Goal: Navigation & Orientation: Find specific page/section

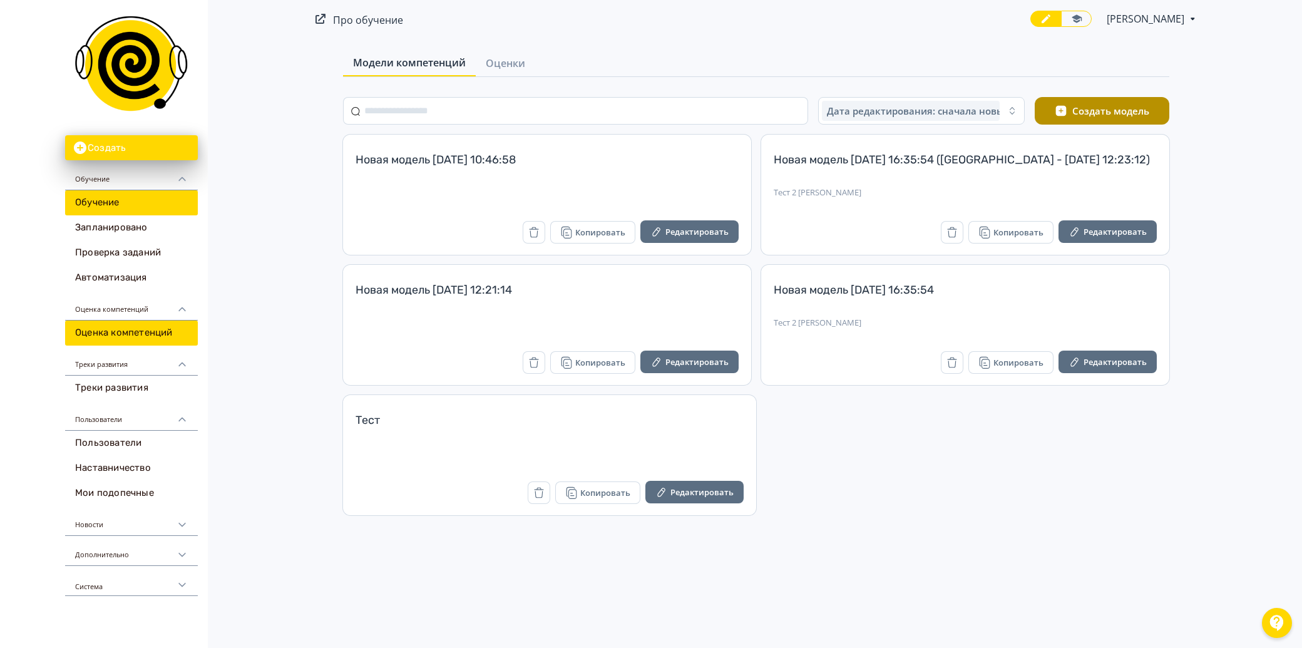
click at [114, 203] on link "Обучение" at bounding box center [131, 202] width 133 height 25
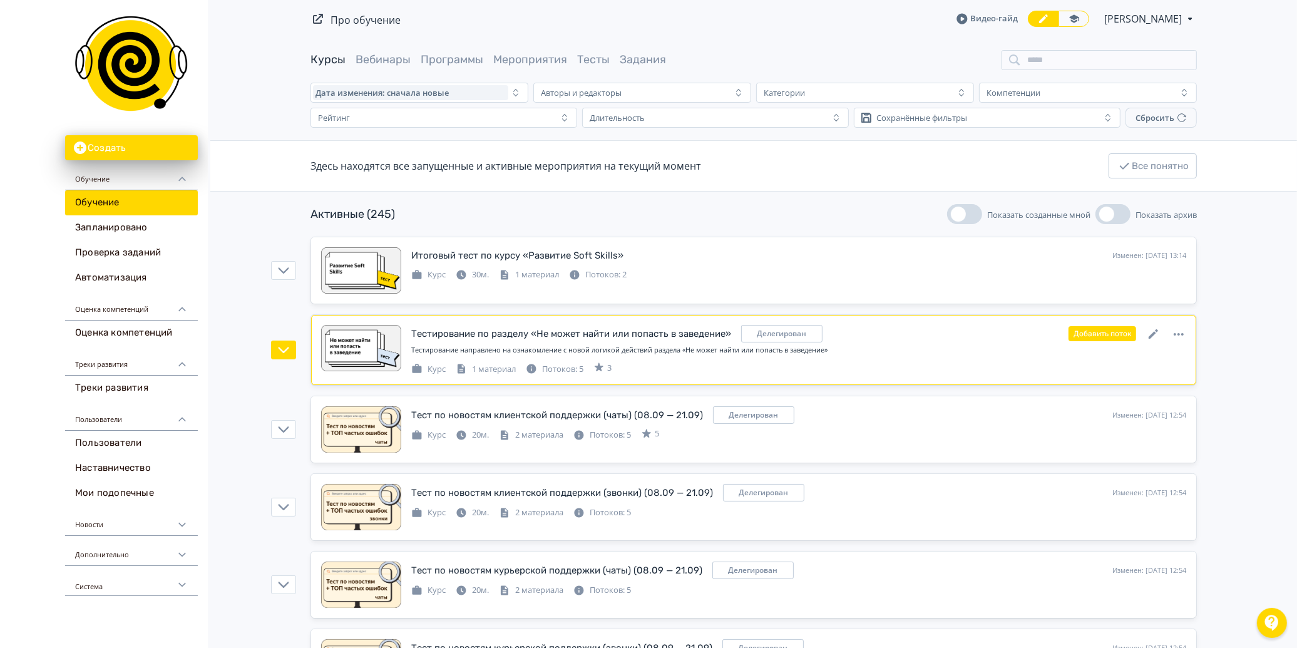
click at [690, 352] on div "Тестирование направлено на ознакомление с новой логикой действий раздела «Не мо…" at bounding box center [798, 350] width 775 height 11
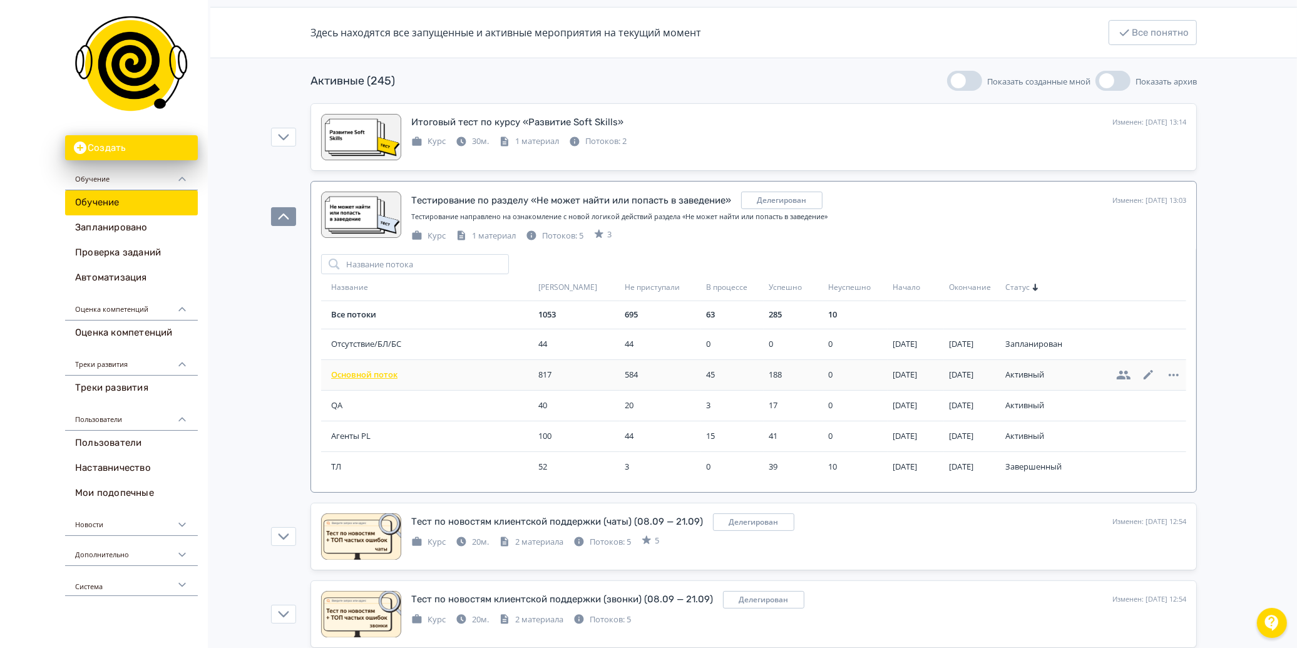
scroll to position [139, 0]
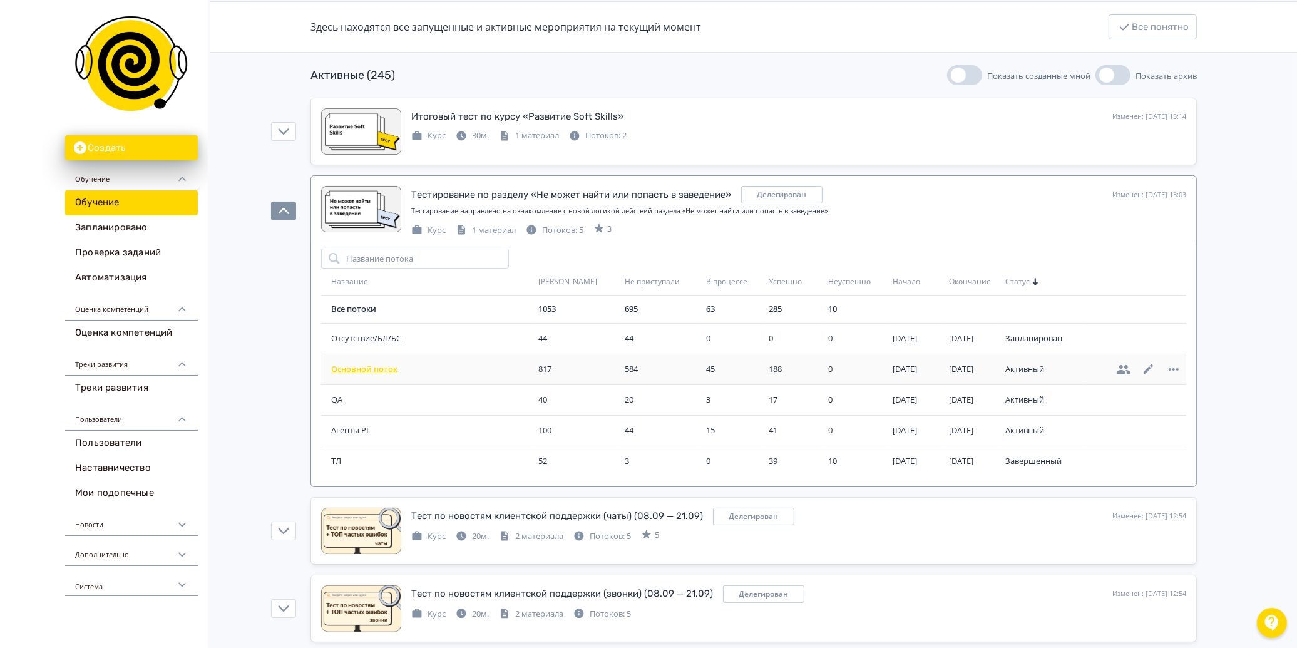
click at [390, 369] on span "Основной поток" at bounding box center [432, 369] width 202 height 13
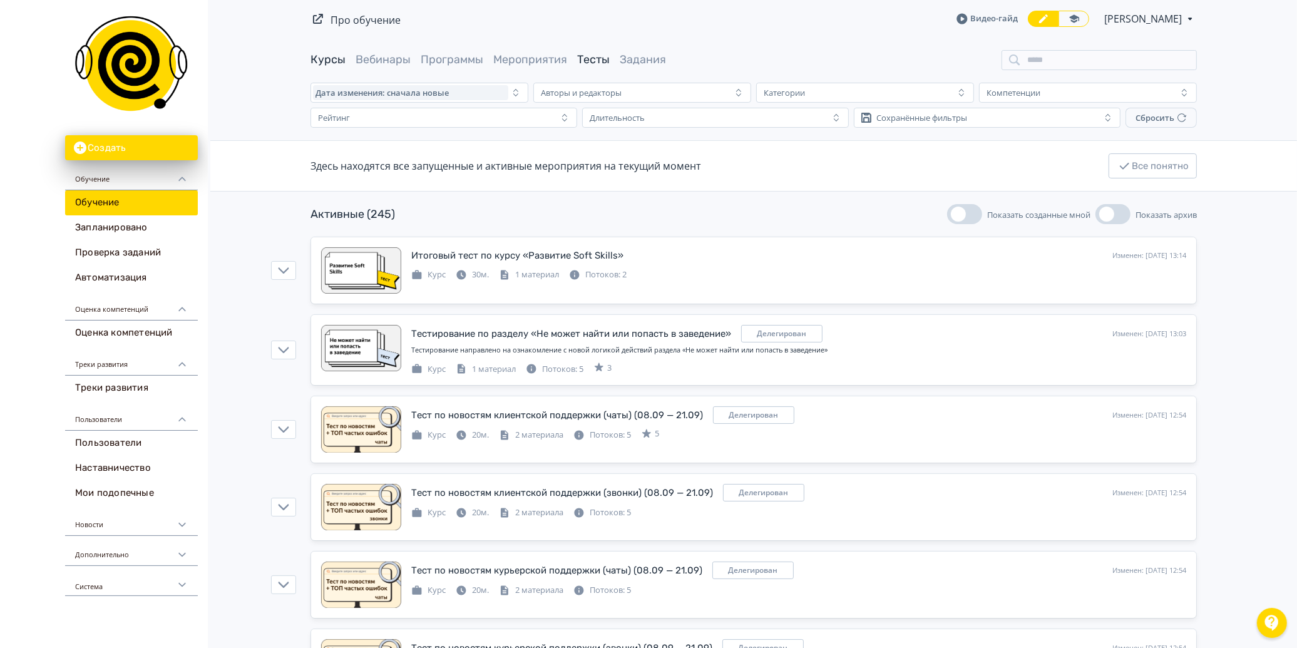
click at [580, 60] on link "Тесты" at bounding box center [593, 60] width 33 height 14
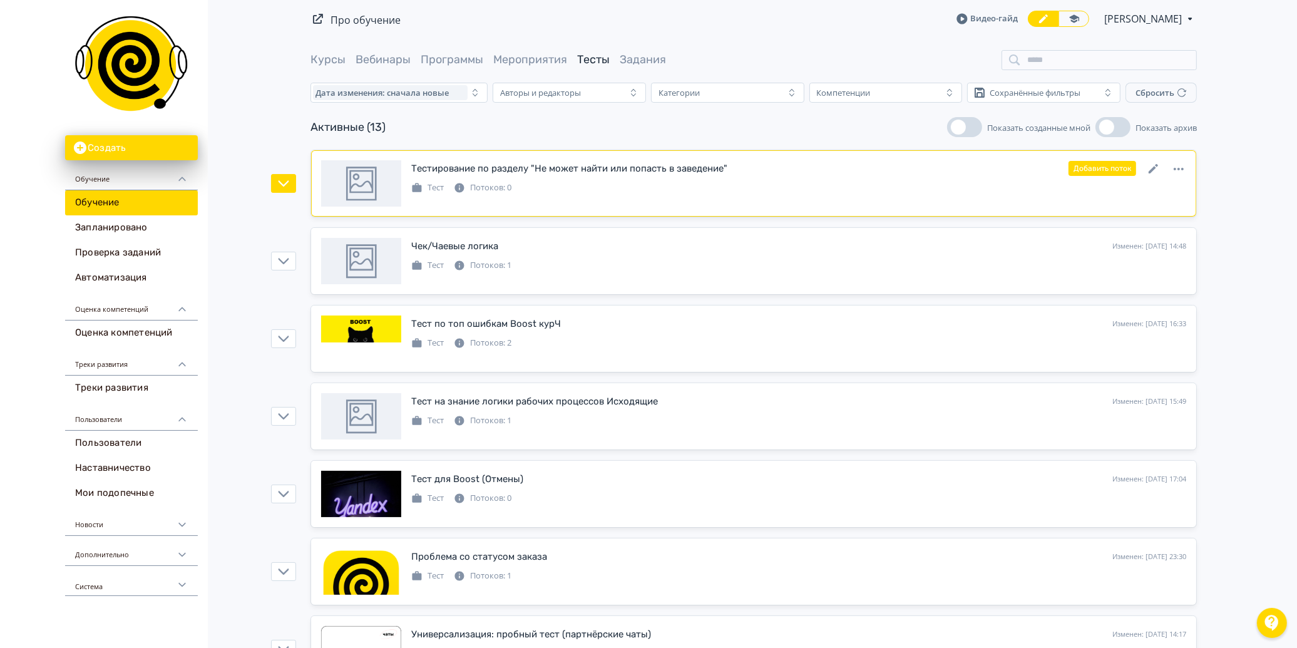
click at [695, 183] on div "[PERSON_NAME]: 0" at bounding box center [798, 186] width 775 height 15
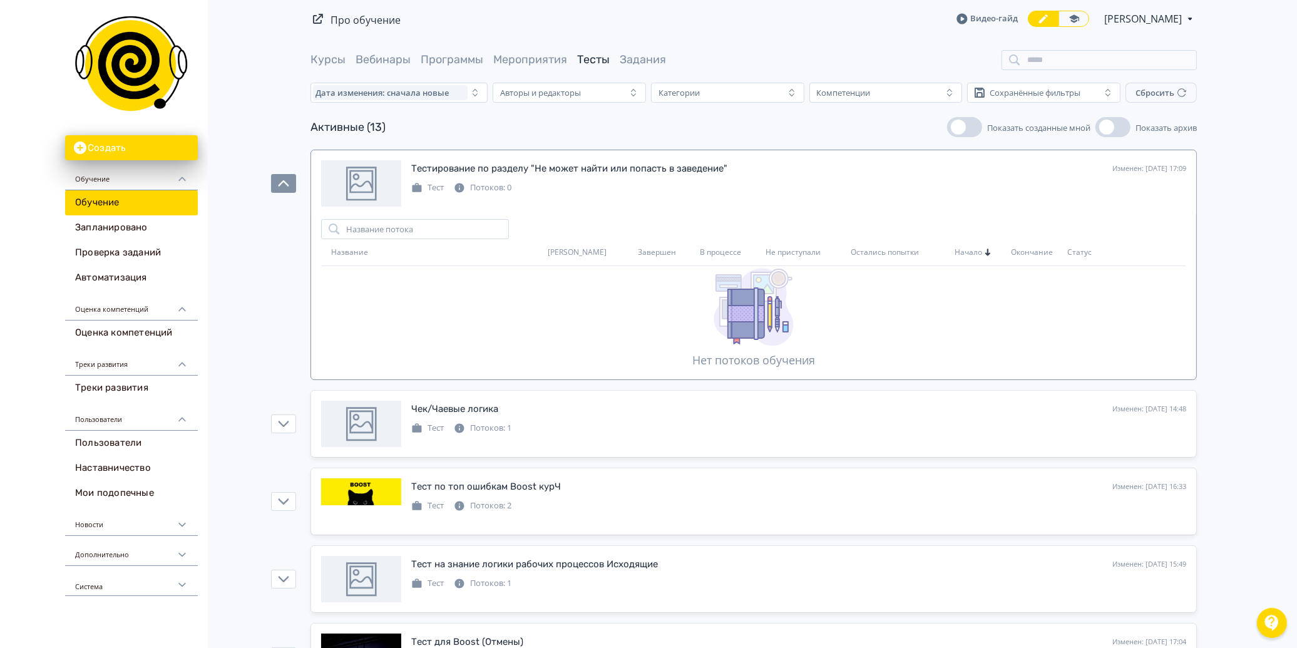
click at [700, 252] on div "В процессе" at bounding box center [730, 252] width 61 height 11
click at [846, 264] on td "Остались попытки" at bounding box center [898, 252] width 104 height 27
click at [339, 55] on link "Курсы" at bounding box center [327, 60] width 35 height 14
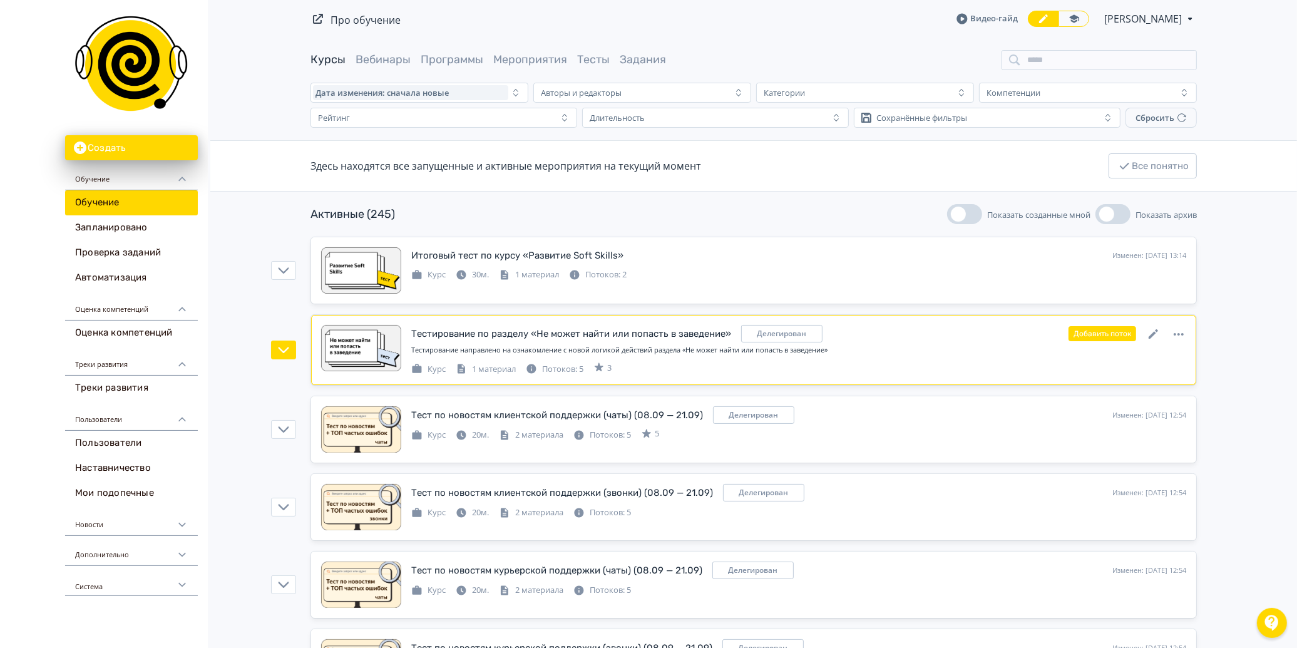
click at [696, 346] on div "Тестирование направлено на ознакомление с новой логикой действий раздела «Не мо…" at bounding box center [798, 350] width 775 height 11
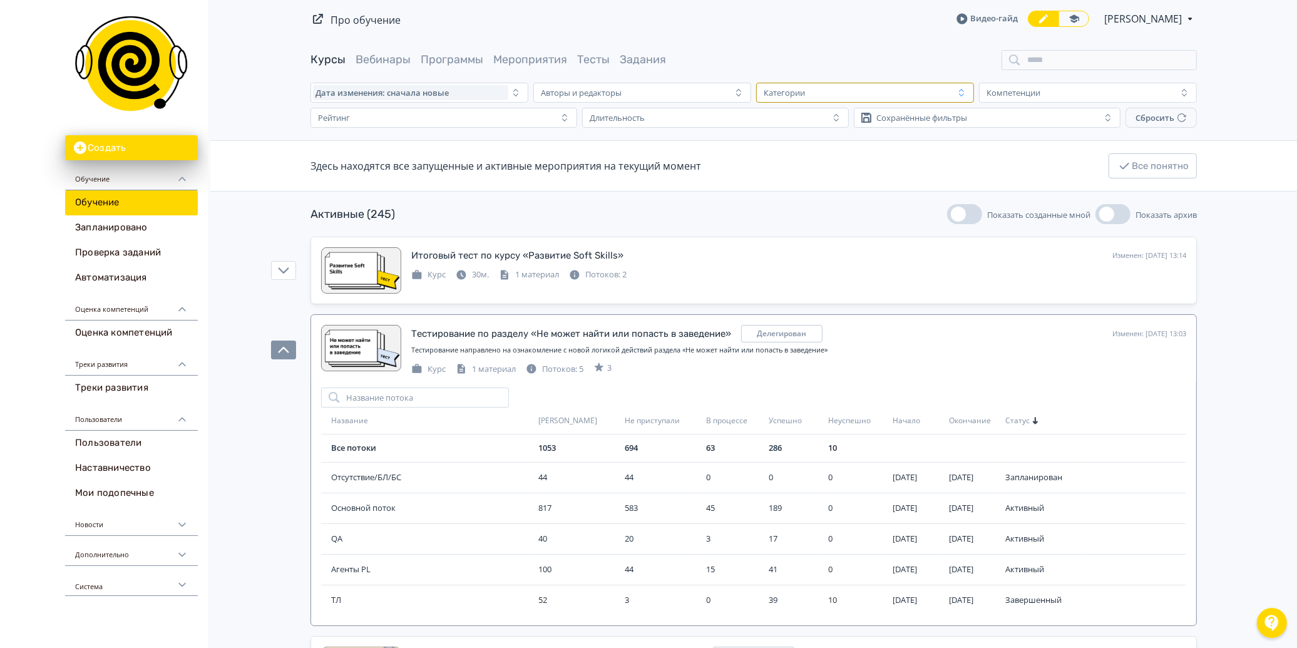
click at [789, 93] on div "Категории" at bounding box center [784, 93] width 41 height 10
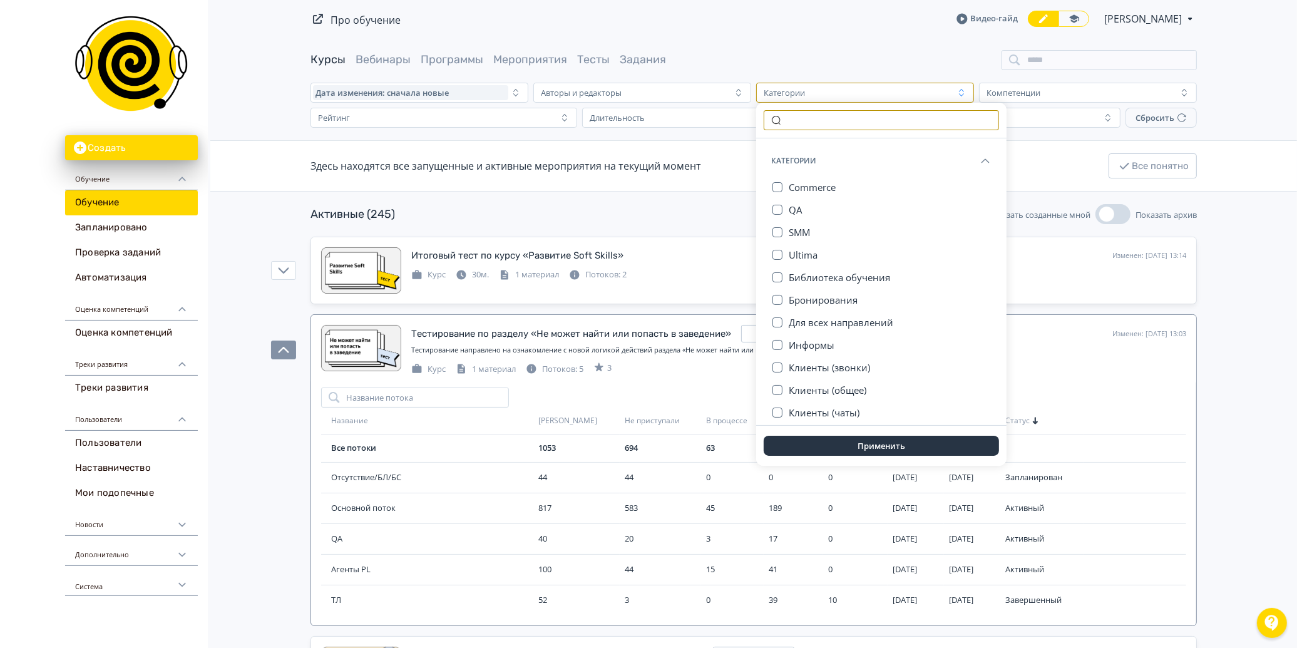
click at [837, 125] on input "text" at bounding box center [881, 120] width 235 height 20
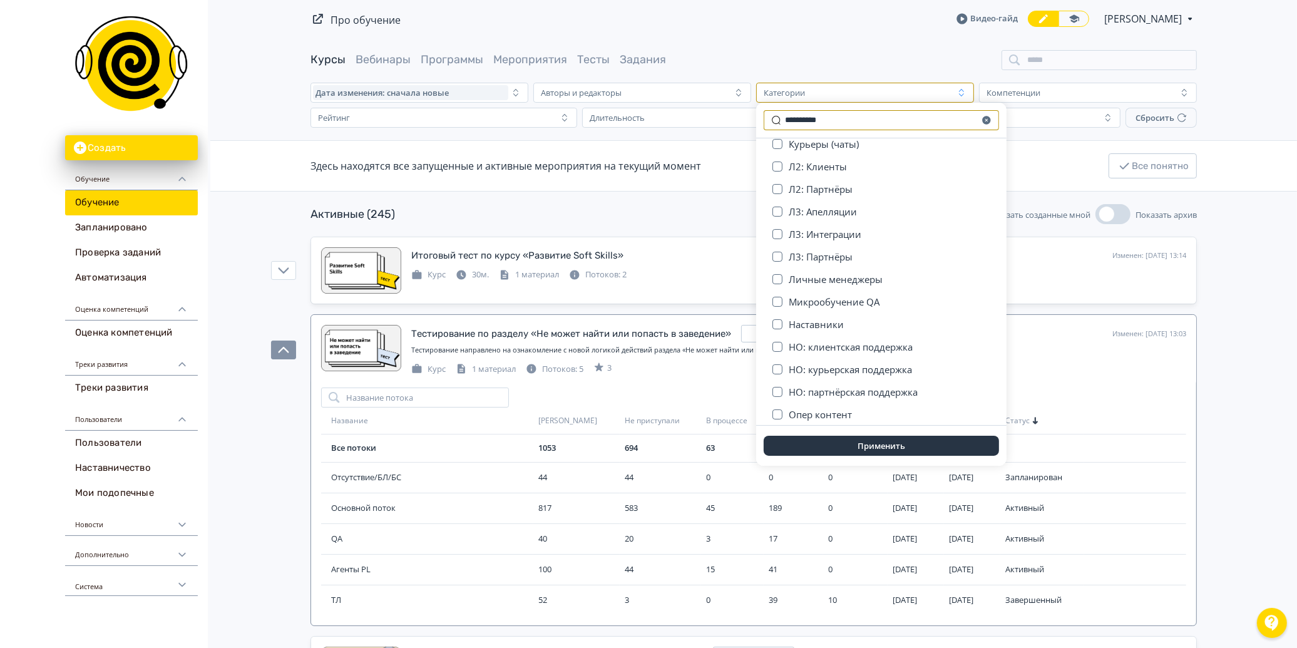
scroll to position [426, 0]
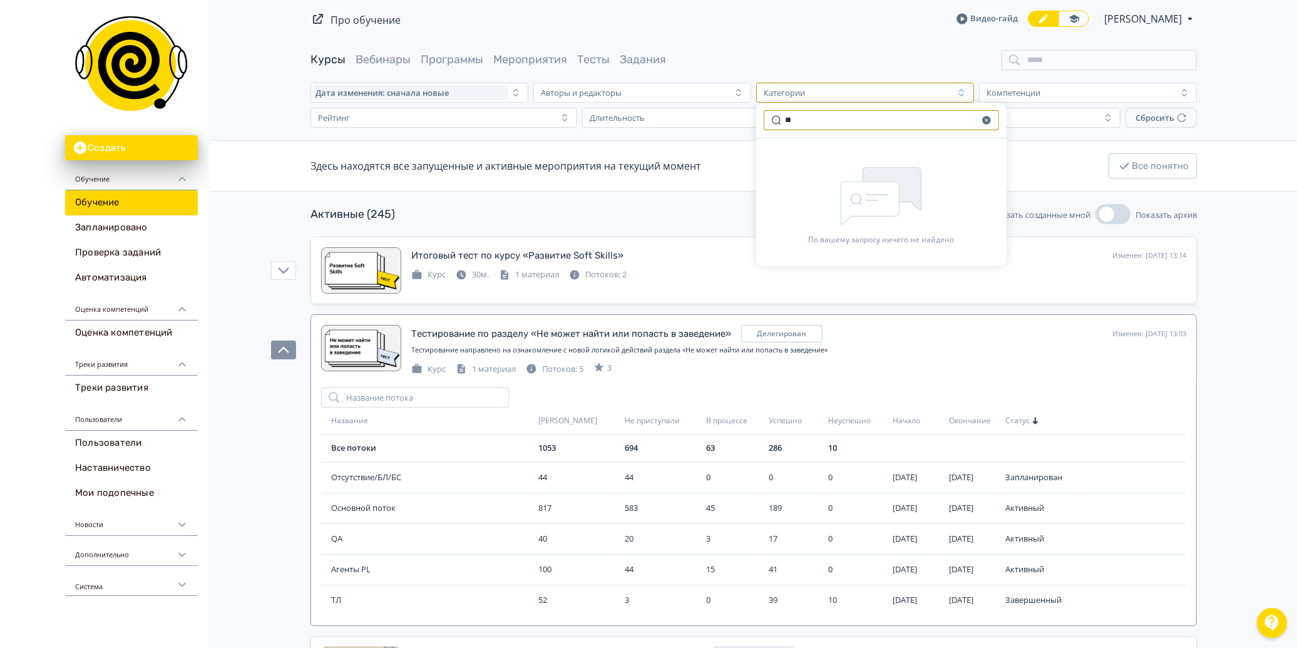
type input "*"
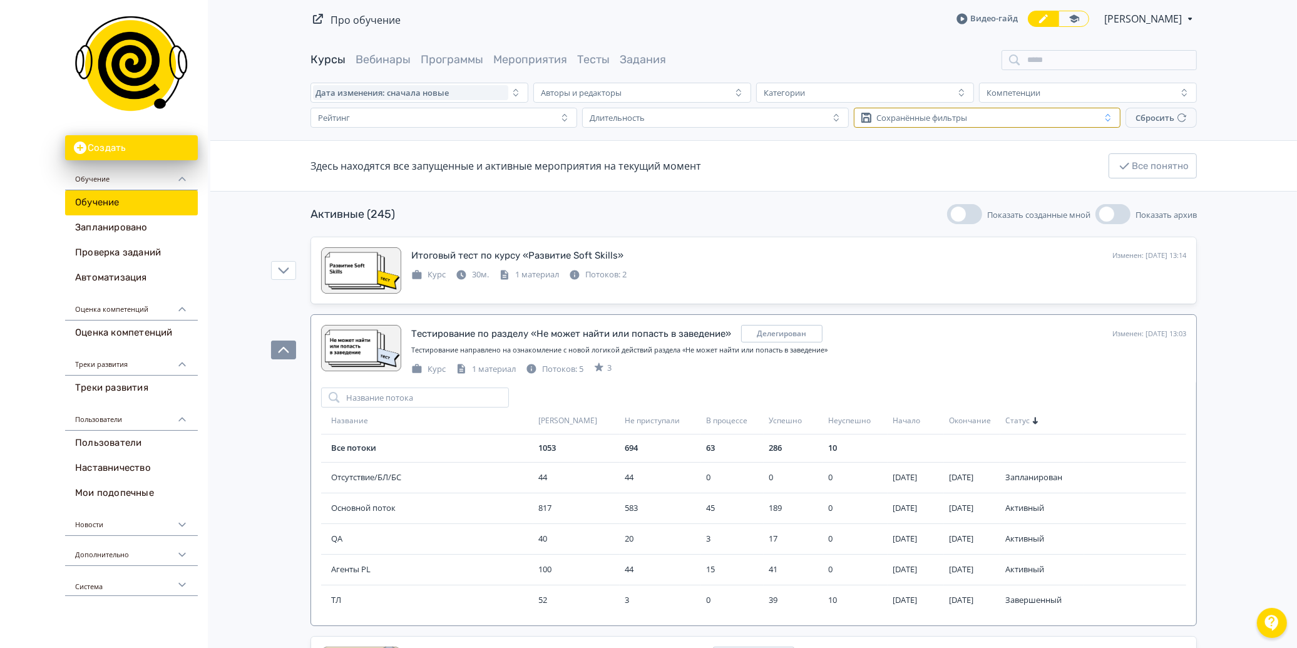
click at [1022, 116] on div "Сохранённые фильтры" at bounding box center [978, 117] width 244 height 15
click at [773, 160] on div "Здесь находятся все запущенные и активные мероприятия на текущий момент Все пон…" at bounding box center [753, 166] width 886 height 50
click at [758, 115] on div "Длительность" at bounding box center [707, 117] width 244 height 15
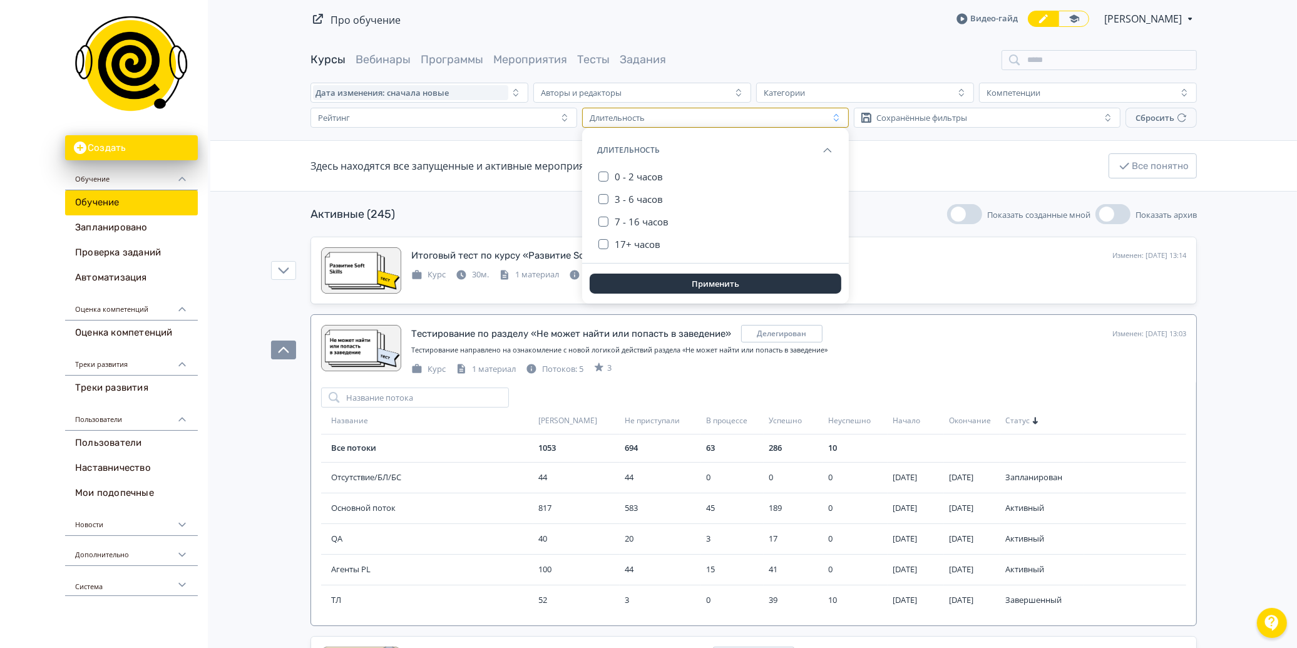
drag, startPoint x: 927, startPoint y: 180, endPoint x: 939, endPoint y: 177, distance: 12.2
click at [929, 180] on div "Здесь находятся все запущенные и активные мероприятия на текущий момент Все пон…" at bounding box center [753, 166] width 886 height 50
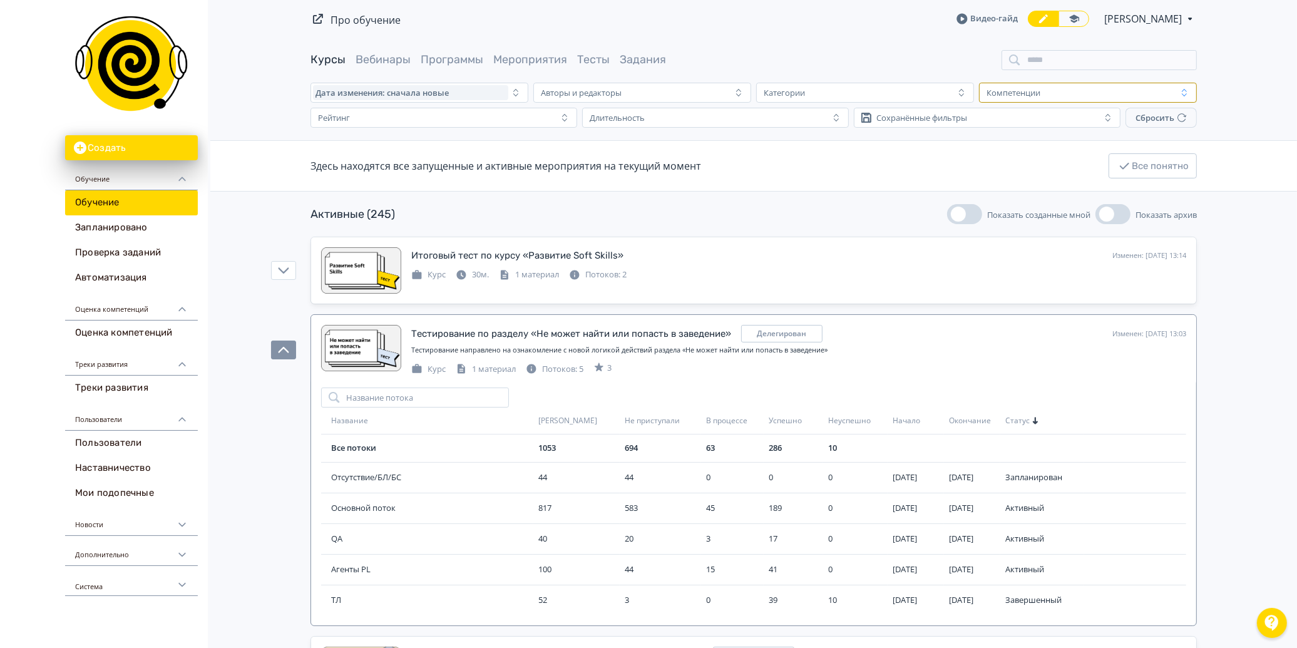
click at [1048, 89] on div "Компетенции" at bounding box center [1078, 92] width 195 height 15
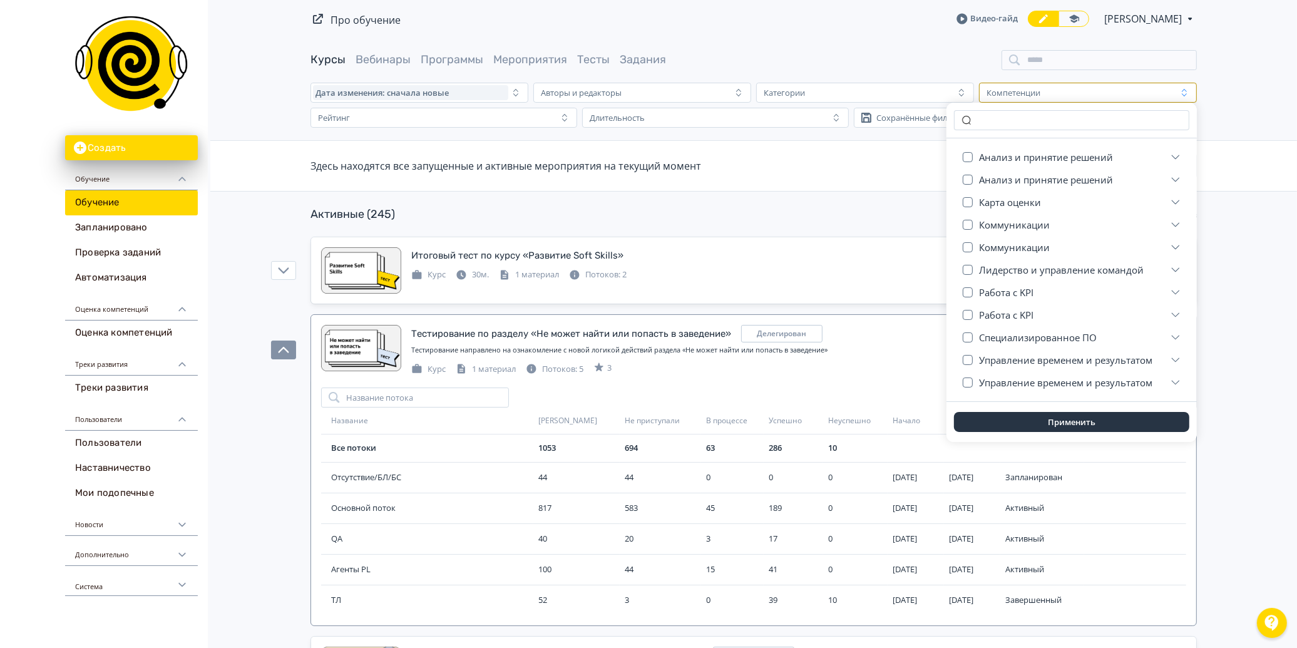
click at [1027, 132] on div at bounding box center [1071, 121] width 250 height 36
click at [1040, 128] on input "text" at bounding box center [1071, 120] width 235 height 20
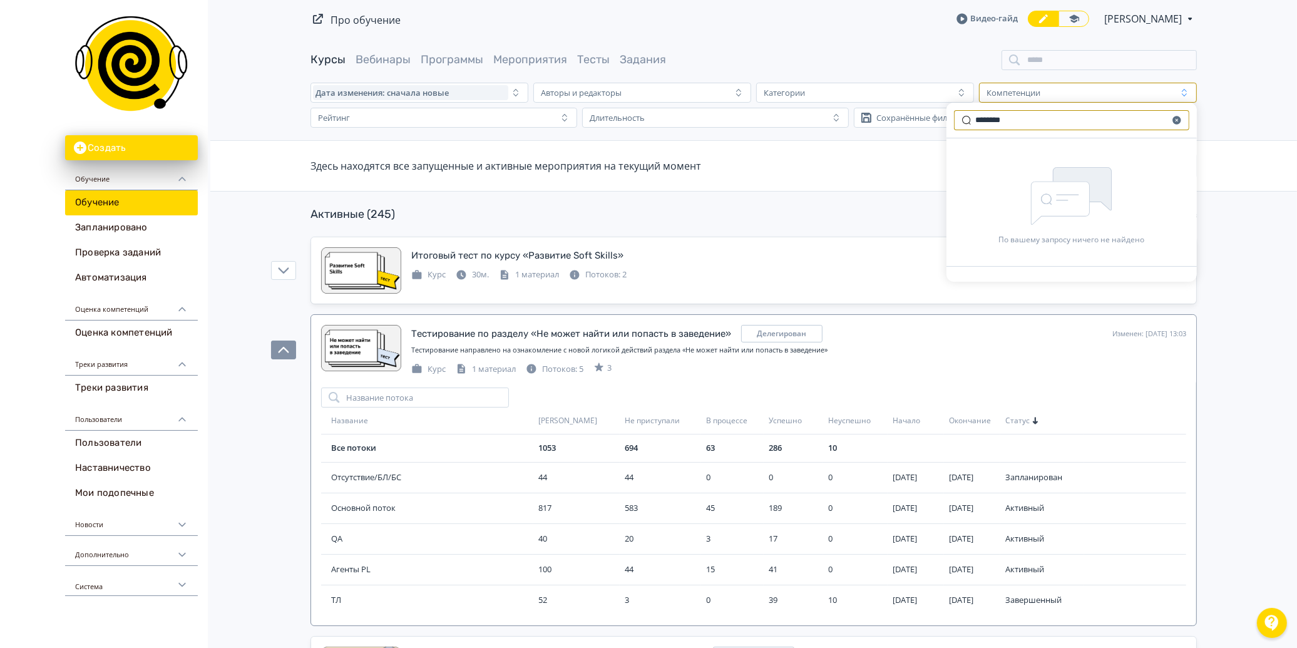
type input "********"
click at [602, 165] on div "Здесь находятся все запущенные и активные мероприятия на текущий момент" at bounding box center [505, 165] width 391 height 15
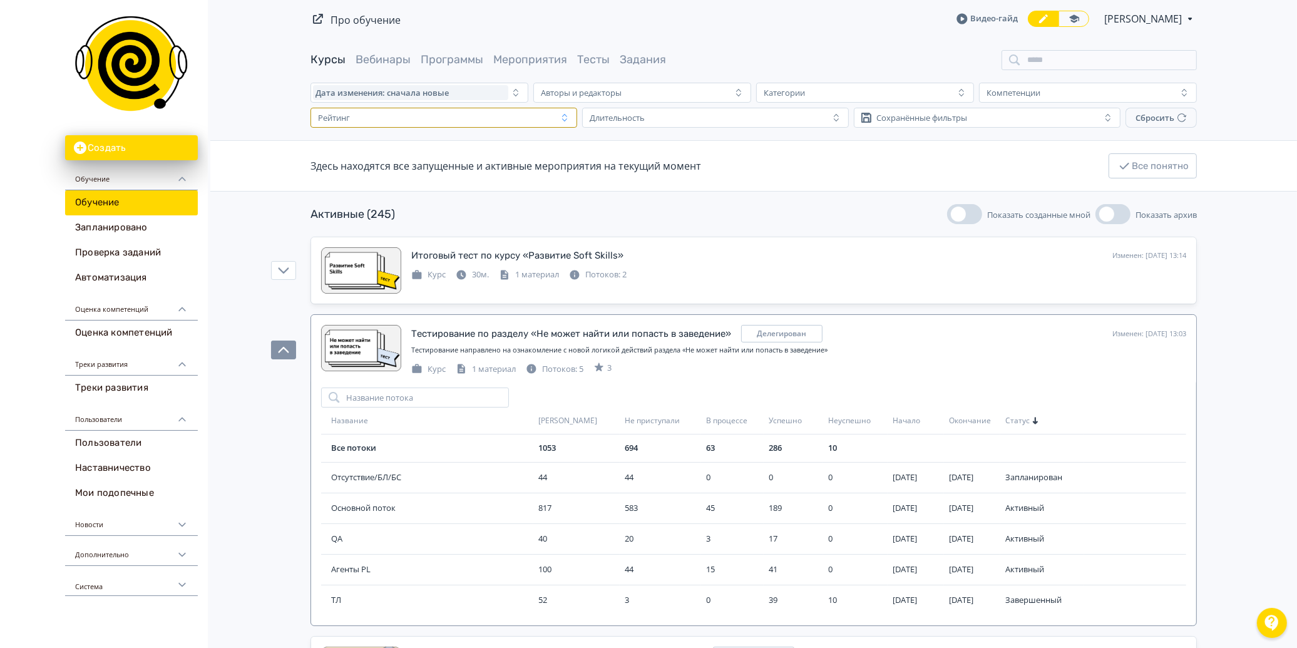
click at [431, 115] on div "Рейтинг" at bounding box center [435, 117] width 244 height 15
drag, startPoint x: 697, startPoint y: 175, endPoint x: 657, endPoint y: 143, distance: 51.1
click at [697, 175] on div "Здесь находятся все запущенные и активные мероприятия на текущий момент Все пон…" at bounding box center [753, 166] width 886 height 50
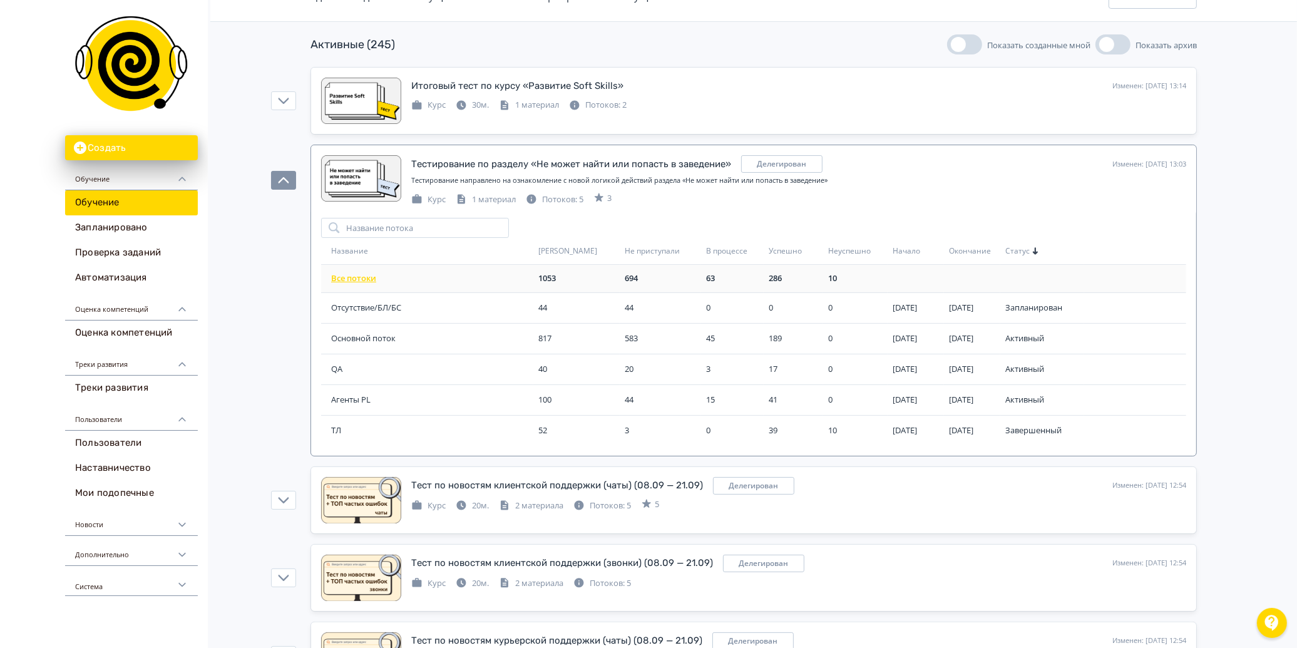
scroll to position [0, 0]
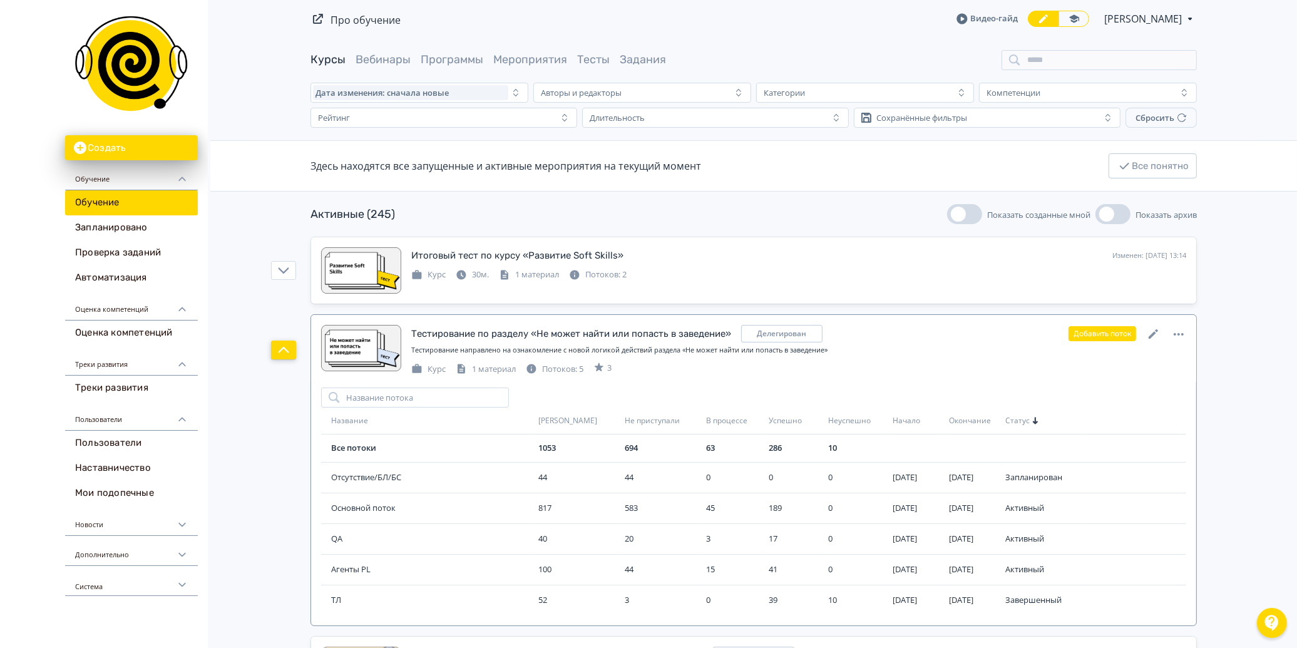
click at [278, 346] on icon "button" at bounding box center [283, 349] width 11 height 11
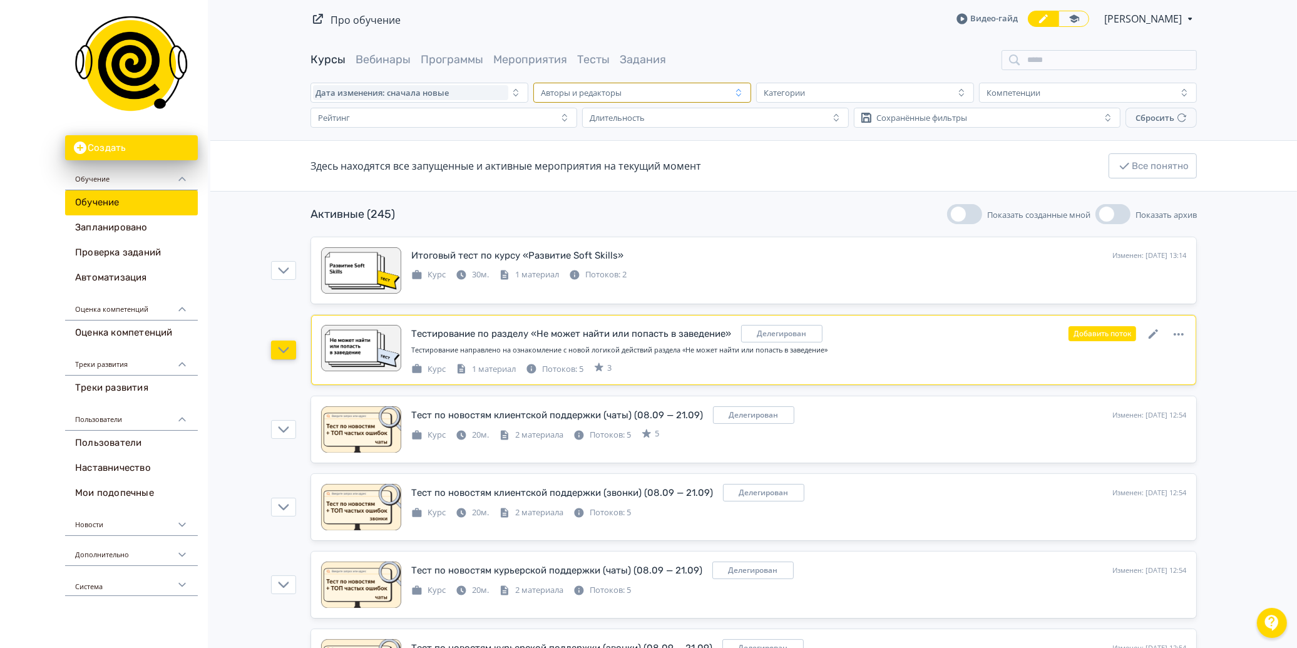
drag, startPoint x: 648, startPoint y: 99, endPoint x: 665, endPoint y: 101, distance: 16.4
click at [653, 99] on div "Авторы и редакторы" at bounding box center [633, 92] width 195 height 15
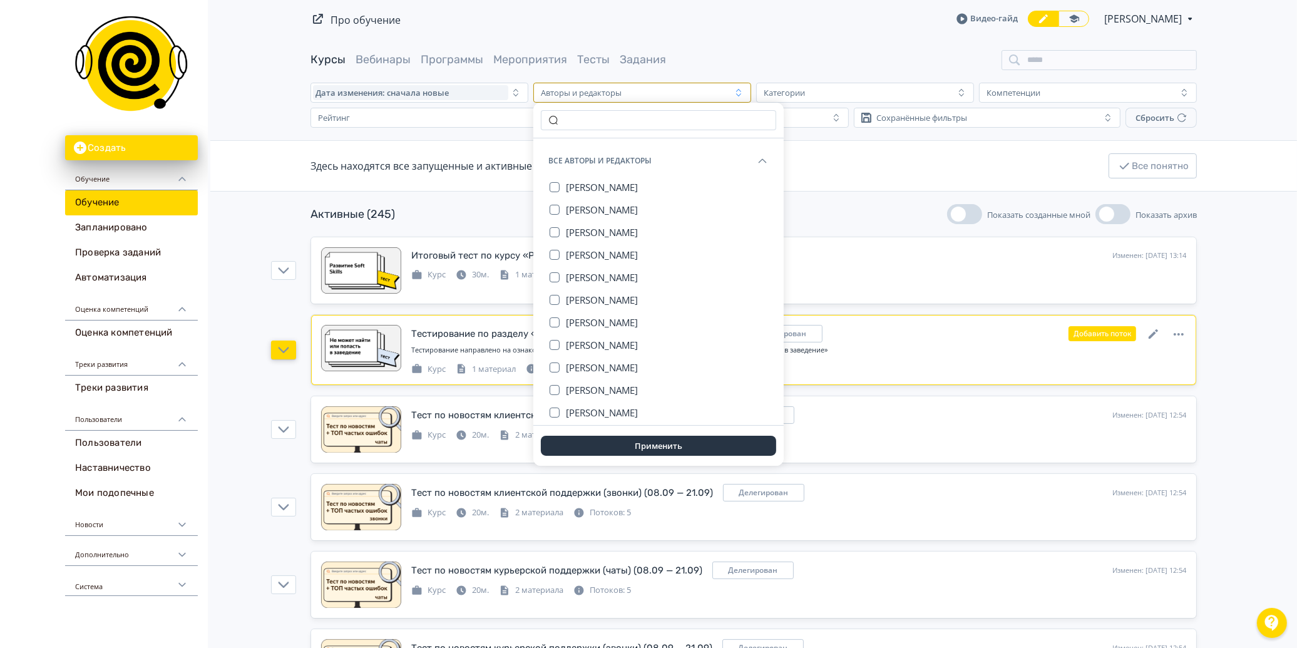
click at [831, 216] on div "Активные (245) Показать созданные мной Показать архив" at bounding box center [753, 214] width 886 height 20
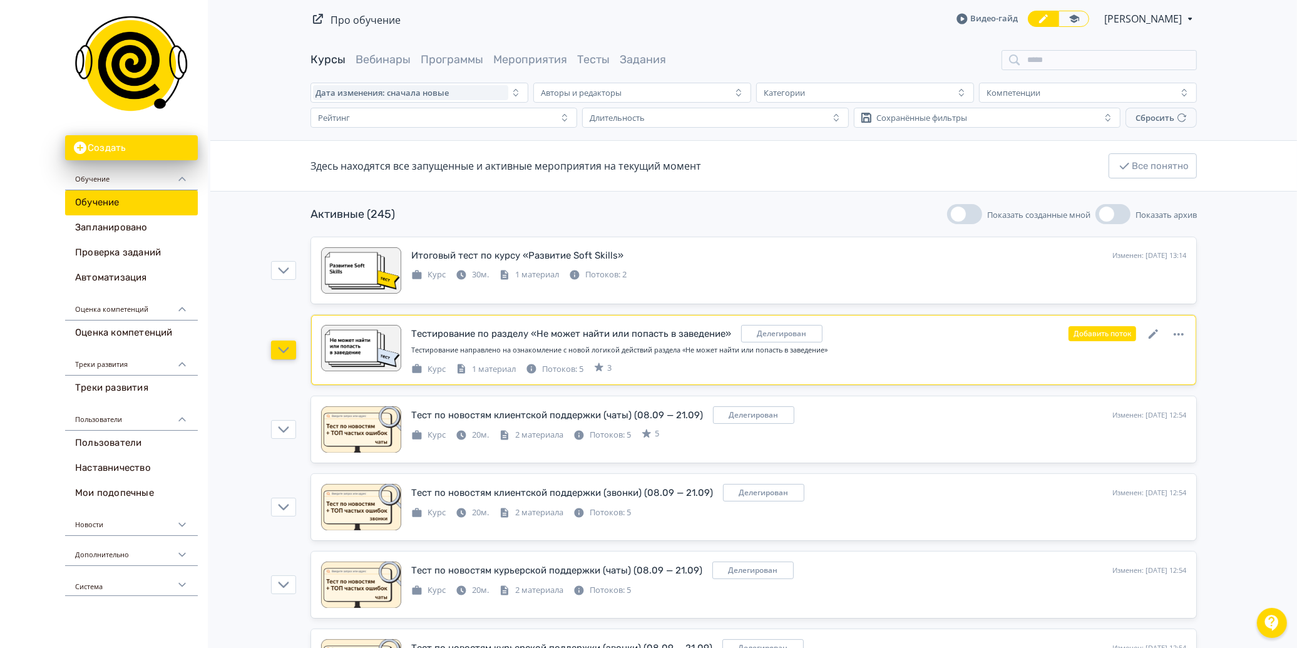
click at [898, 103] on div "Дата изменения: сначала новые Авторы и редакторы [PERSON_NAME] Рейтинг Длительн…" at bounding box center [753, 105] width 906 height 45
drag, startPoint x: 898, startPoint y: 103, endPoint x: 910, endPoint y: 98, distance: 12.7
click at [904, 101] on div "Дата изменения: сначала новые Авторы и редакторы [PERSON_NAME] Рейтинг Длительн…" at bounding box center [753, 105] width 906 height 45
drag, startPoint x: 917, startPoint y: 94, endPoint x: 899, endPoint y: 99, distance: 18.2
click at [916, 94] on div "Категории" at bounding box center [856, 92] width 195 height 15
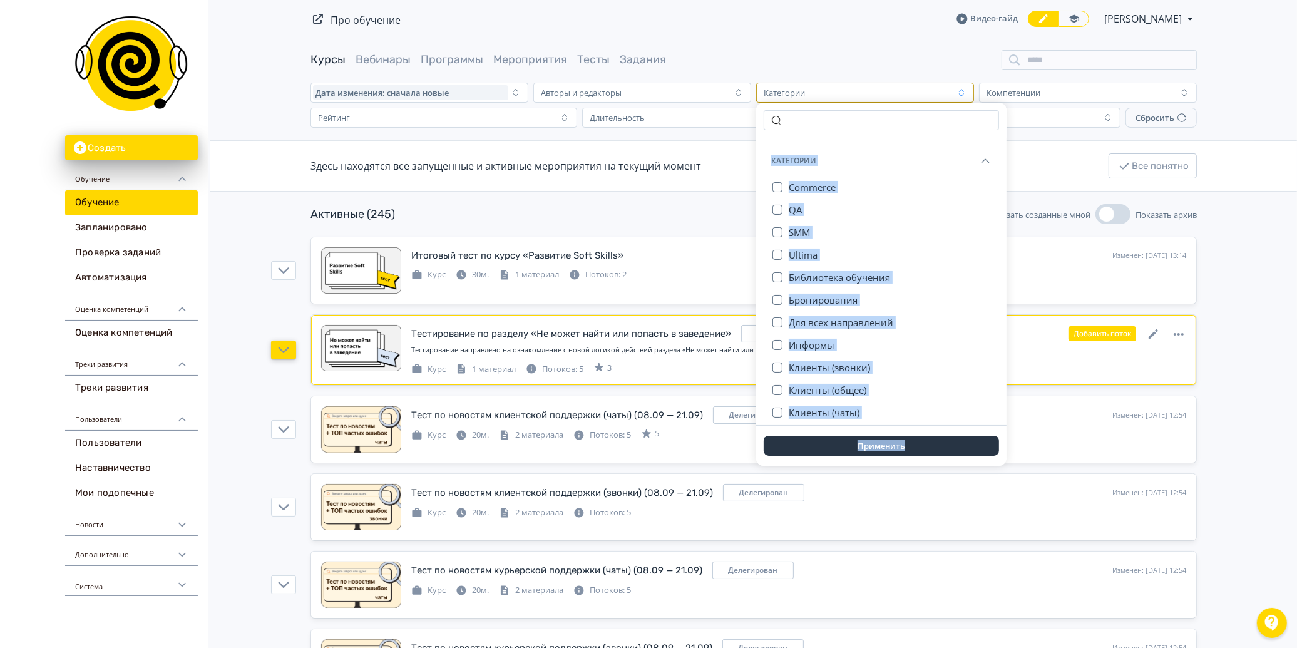
click at [803, 153] on span "Категории" at bounding box center [793, 161] width 45 height 20
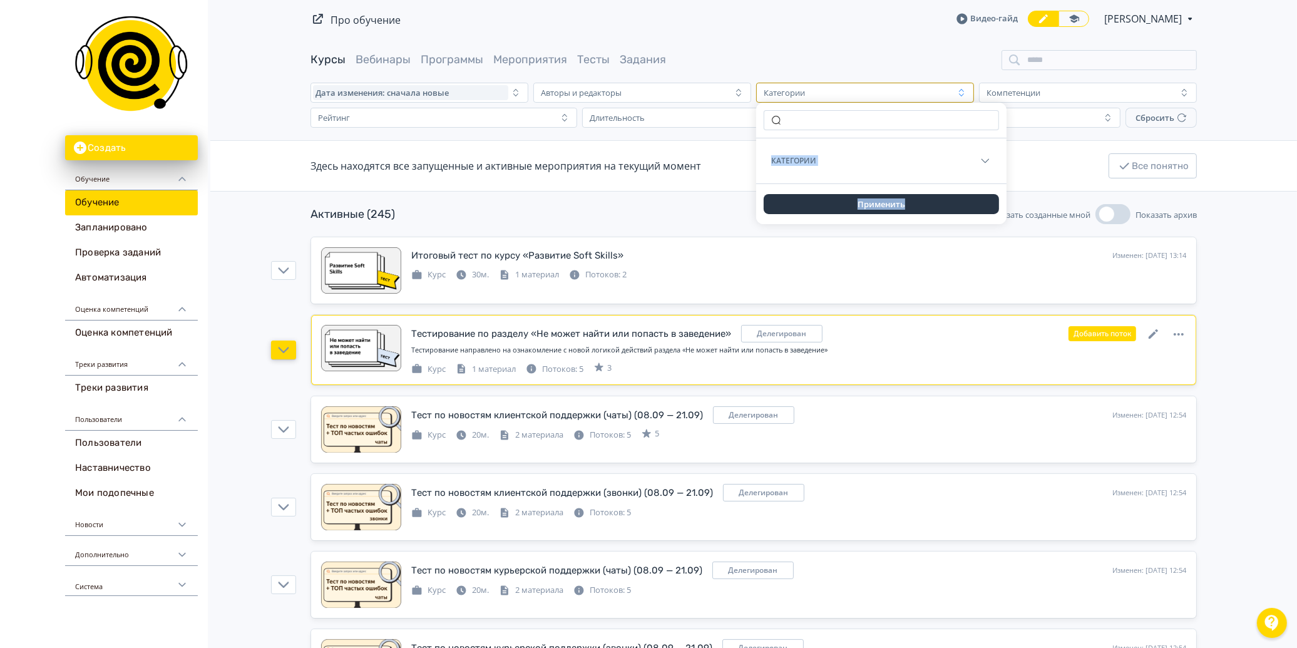
click at [801, 160] on span "Категории" at bounding box center [793, 161] width 45 height 20
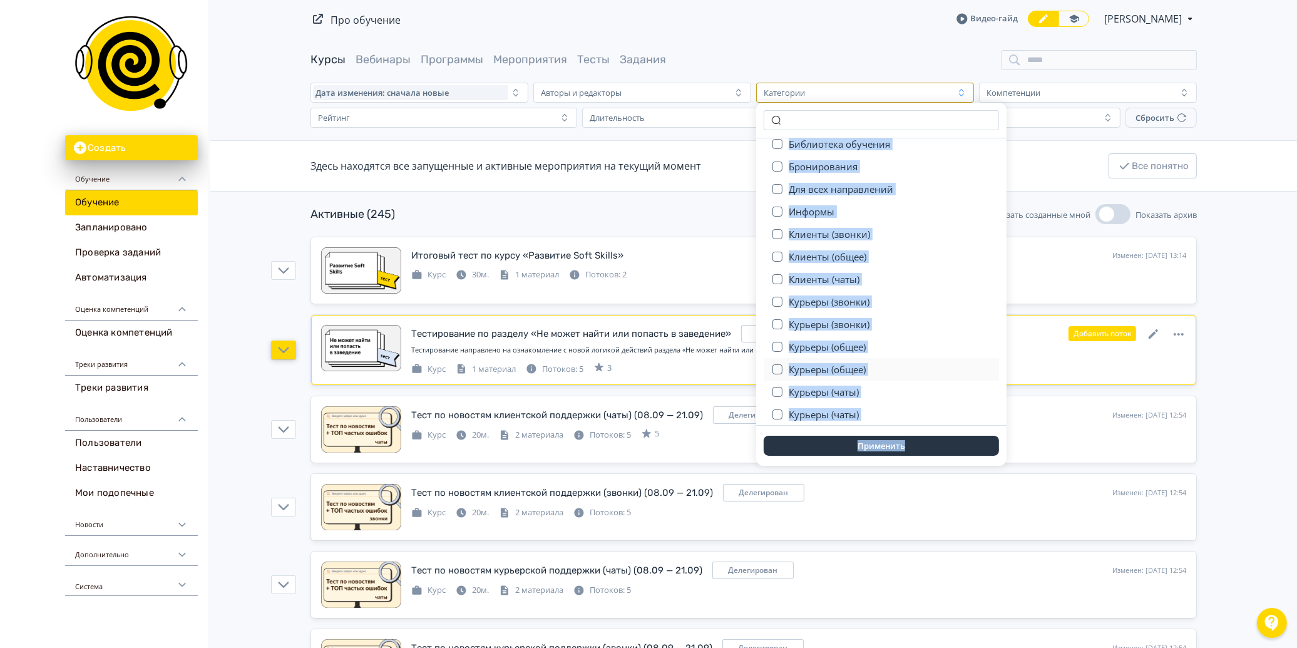
scroll to position [139, 0]
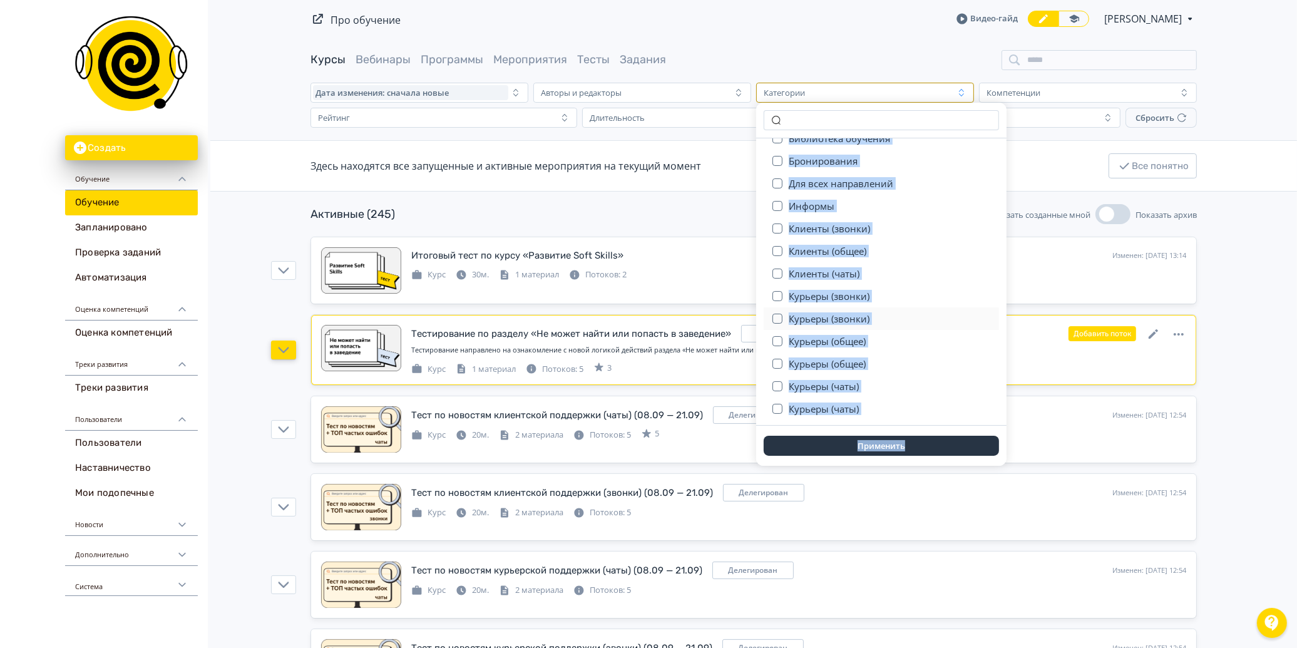
click at [784, 315] on div "Курьеры (звонки)" at bounding box center [881, 318] width 235 height 23
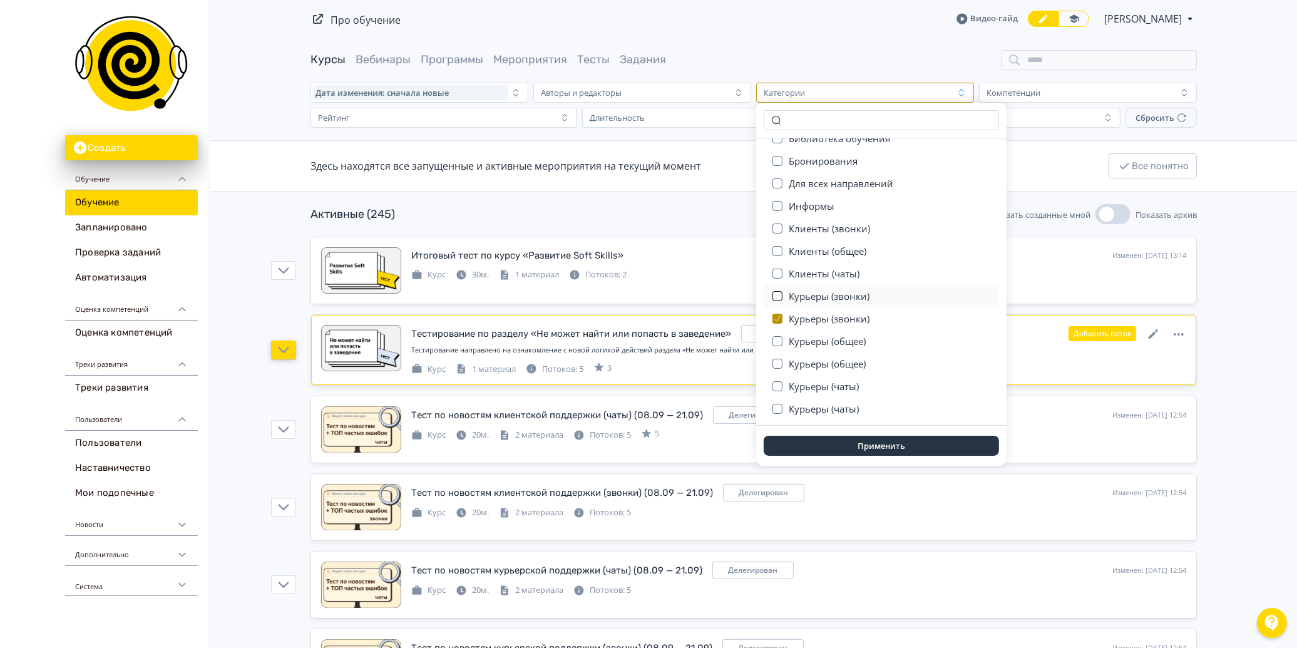
click at [778, 293] on button "button" at bounding box center [777, 296] width 10 height 10
click at [772, 315] on button "button" at bounding box center [777, 317] width 10 height 10
click at [777, 332] on div at bounding box center [777, 339] width 10 height 20
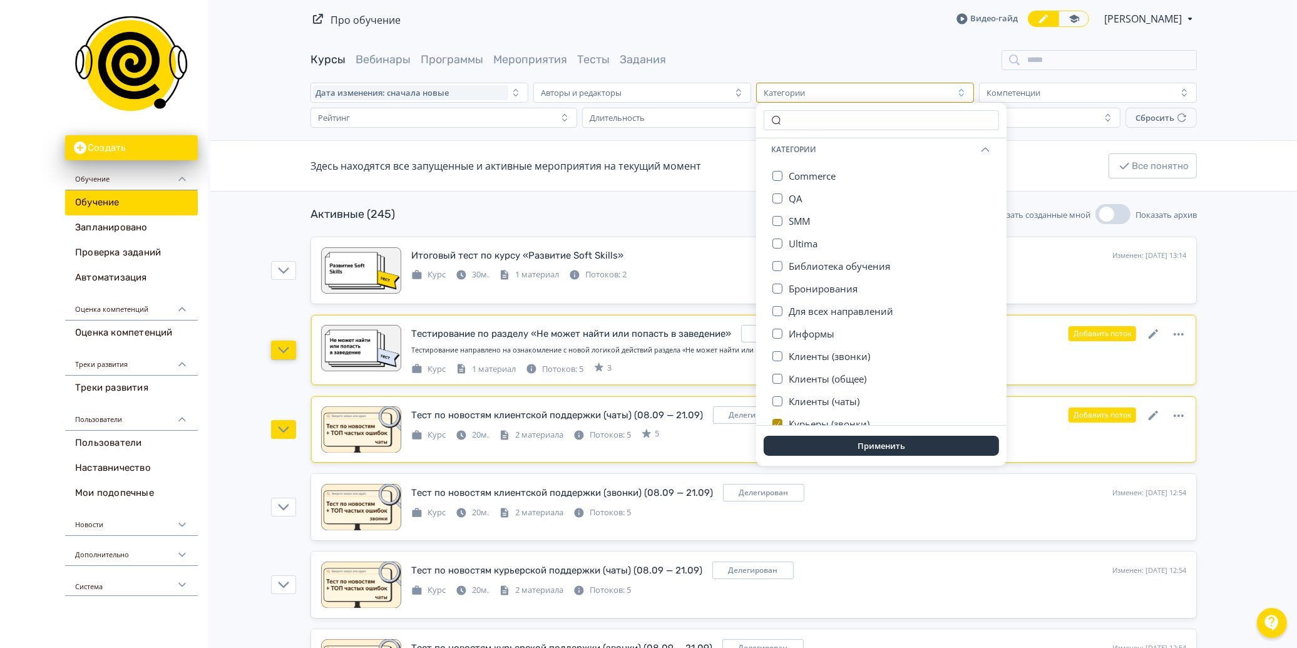
scroll to position [0, 0]
click at [903, 452] on button "Применить" at bounding box center [881, 446] width 235 height 20
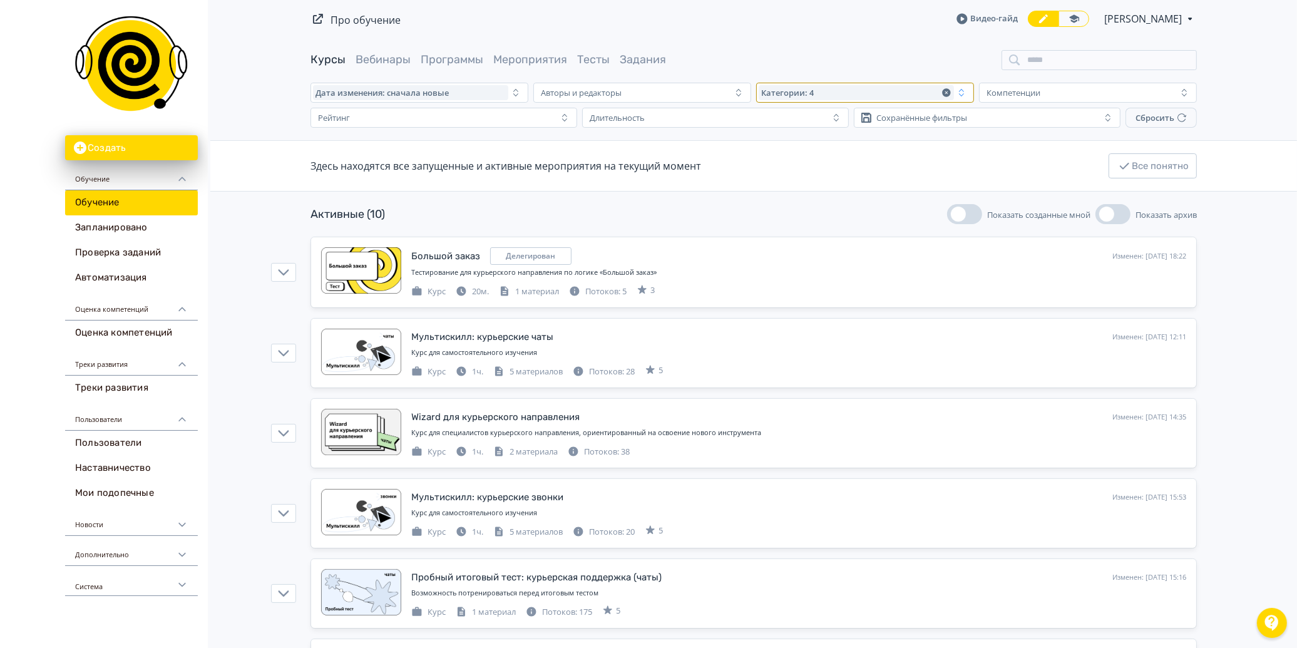
click at [946, 90] on icon "button" at bounding box center [946, 92] width 8 height 8
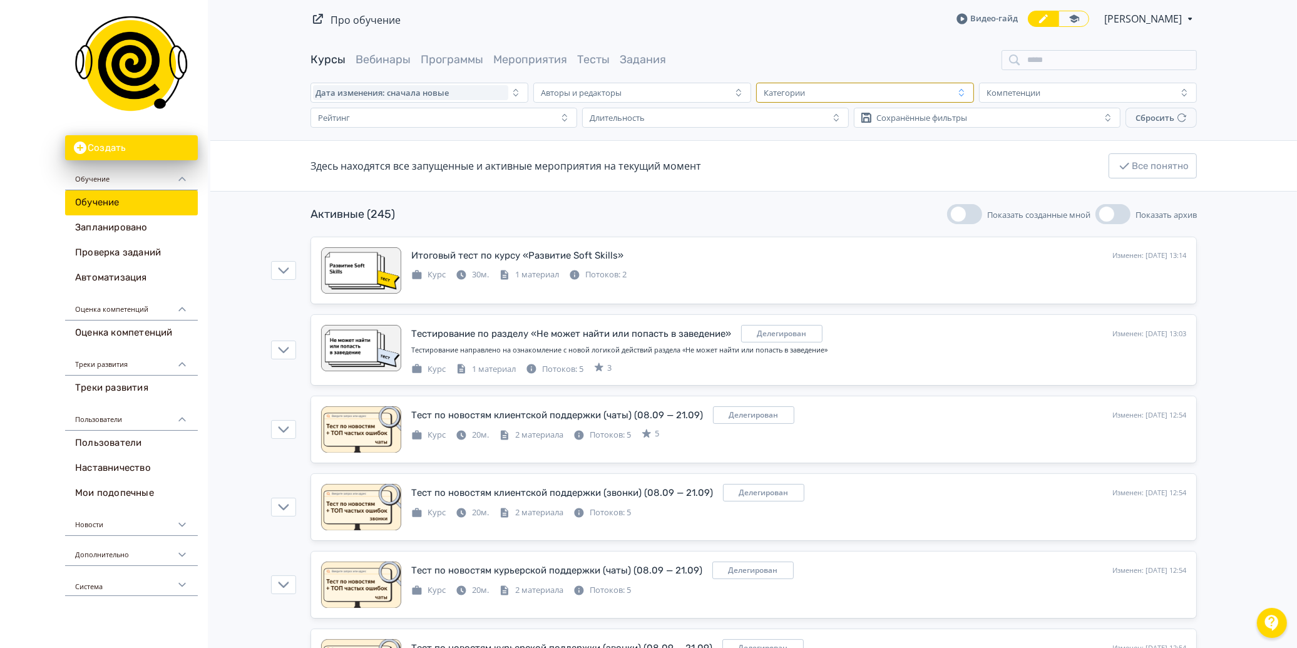
click at [804, 95] on div "Категории" at bounding box center [784, 93] width 41 height 10
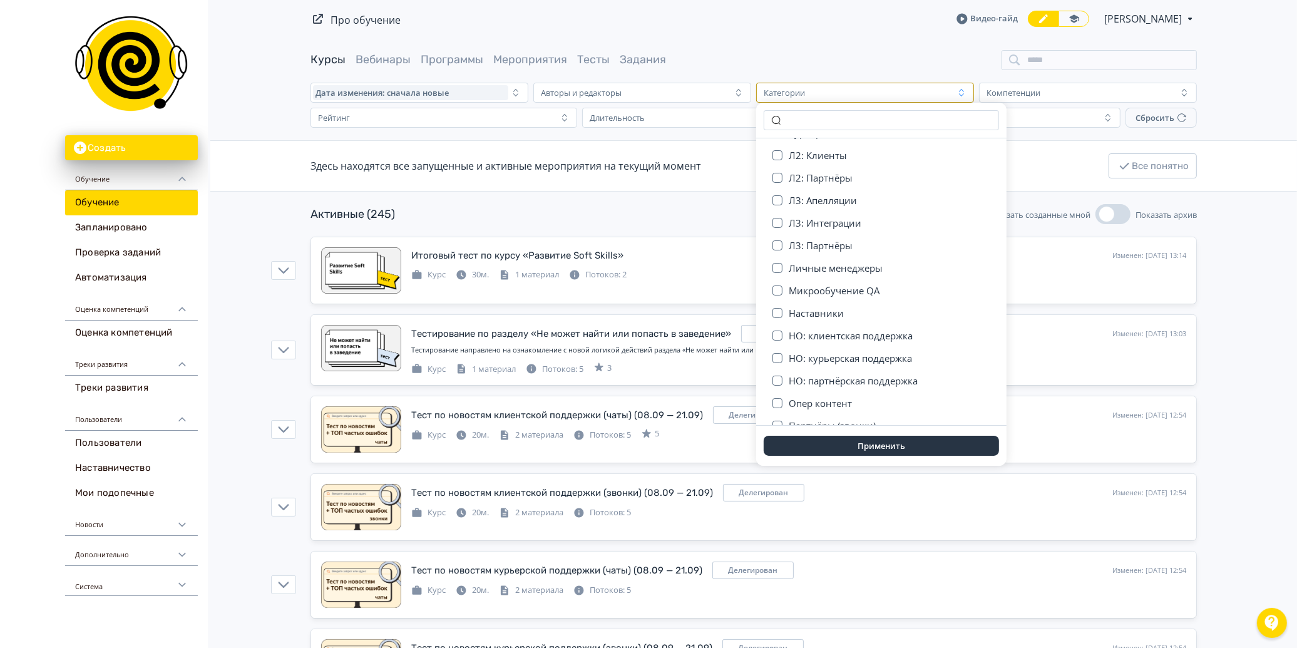
scroll to position [405, 0]
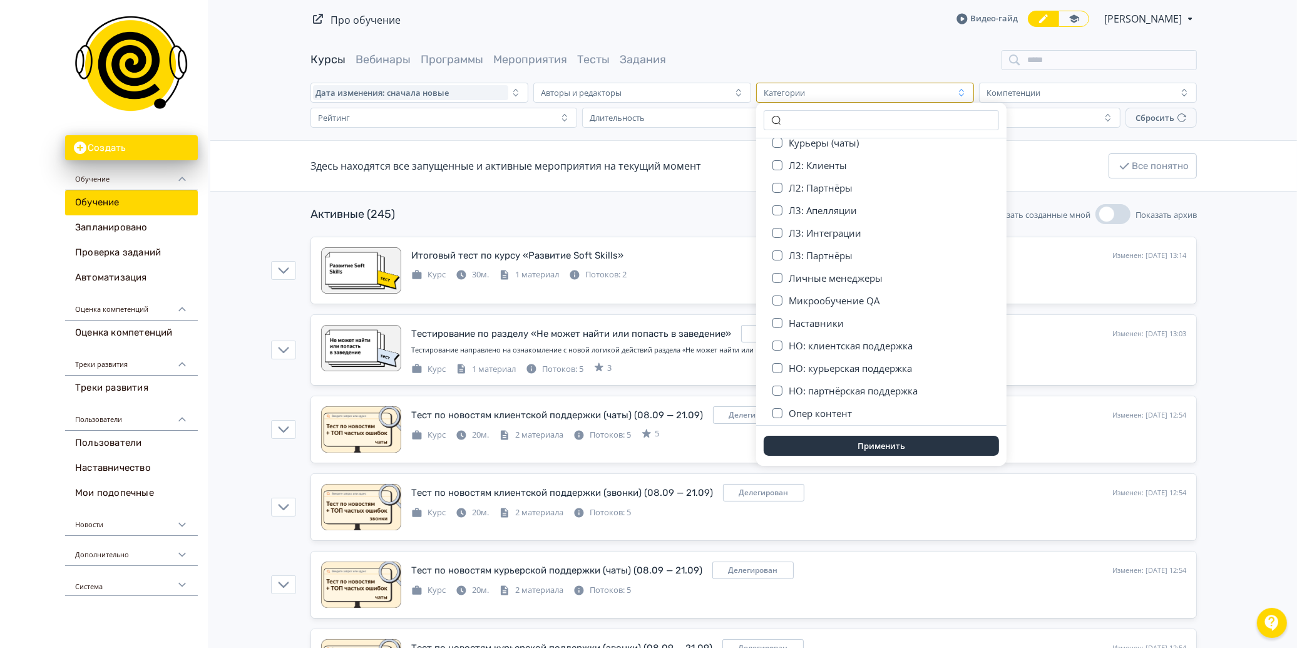
click at [612, 213] on div "Активные (245) Показать созданные мной Показать архив" at bounding box center [753, 214] width 886 height 20
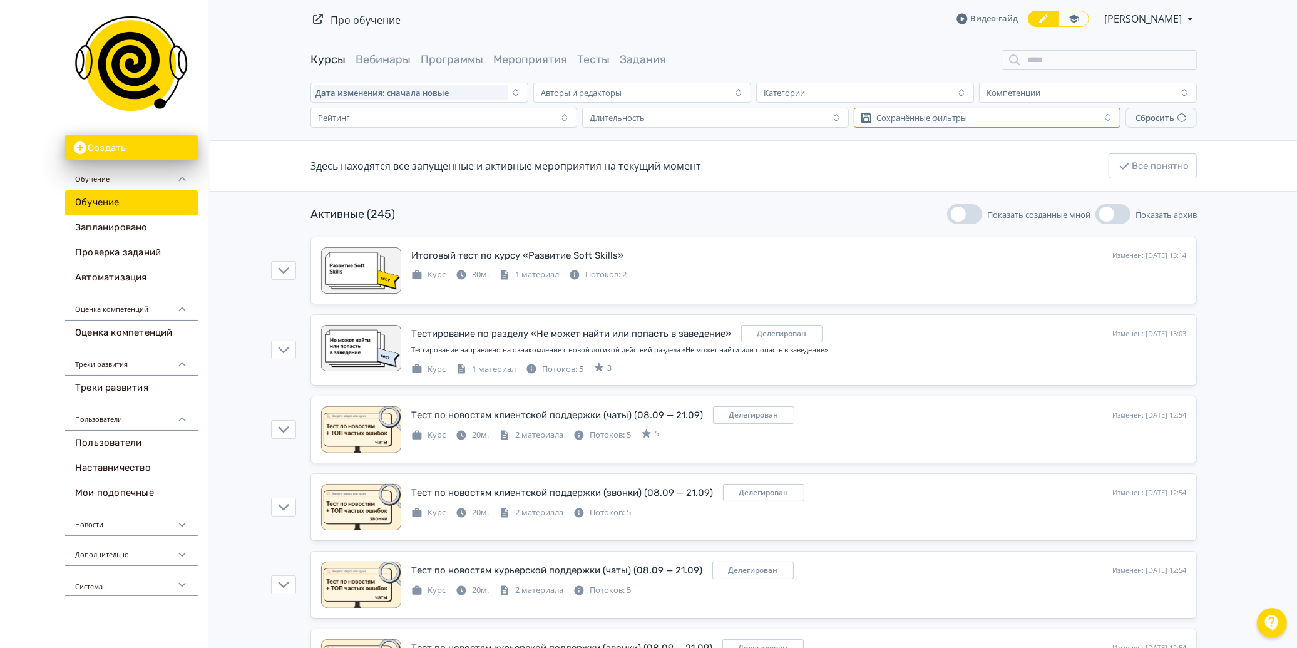
click at [977, 117] on div "Сохранённые фильтры" at bounding box center [978, 117] width 244 height 15
drag, startPoint x: 771, startPoint y: 138, endPoint x: 754, endPoint y: 130, distance: 19.0
drag, startPoint x: 749, startPoint y: 119, endPoint x: 742, endPoint y: 116, distance: 7.3
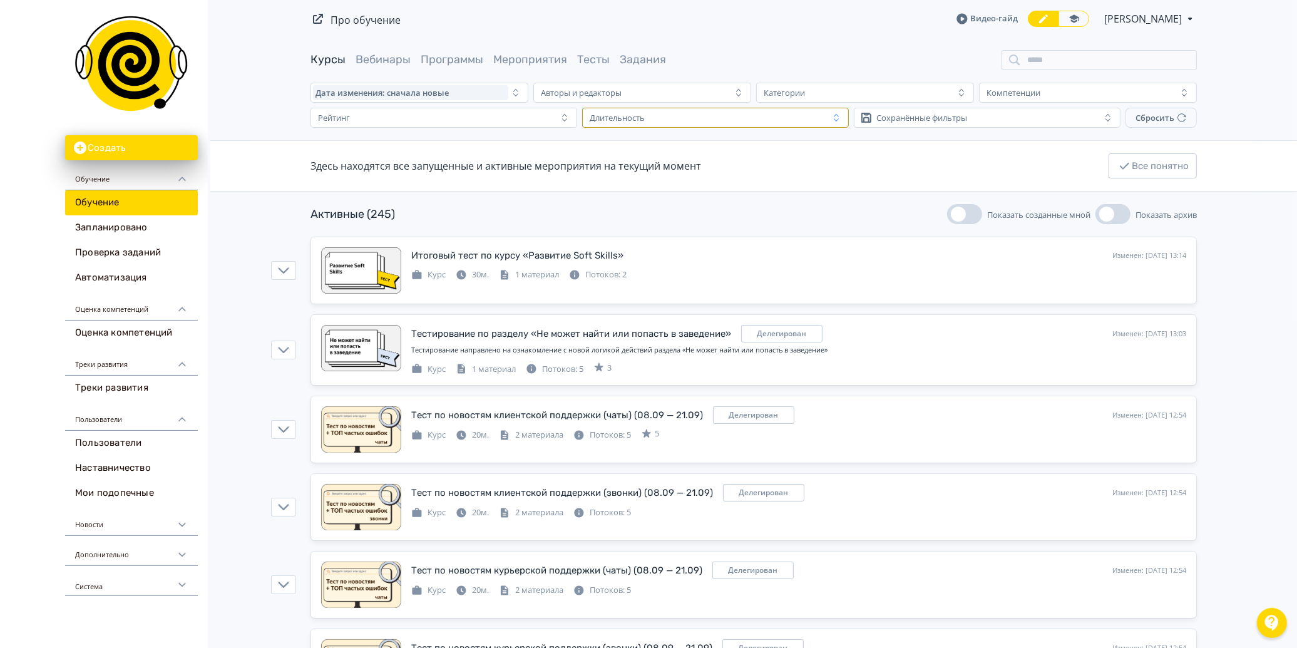
click at [742, 116] on div "Длительность" at bounding box center [707, 117] width 244 height 15
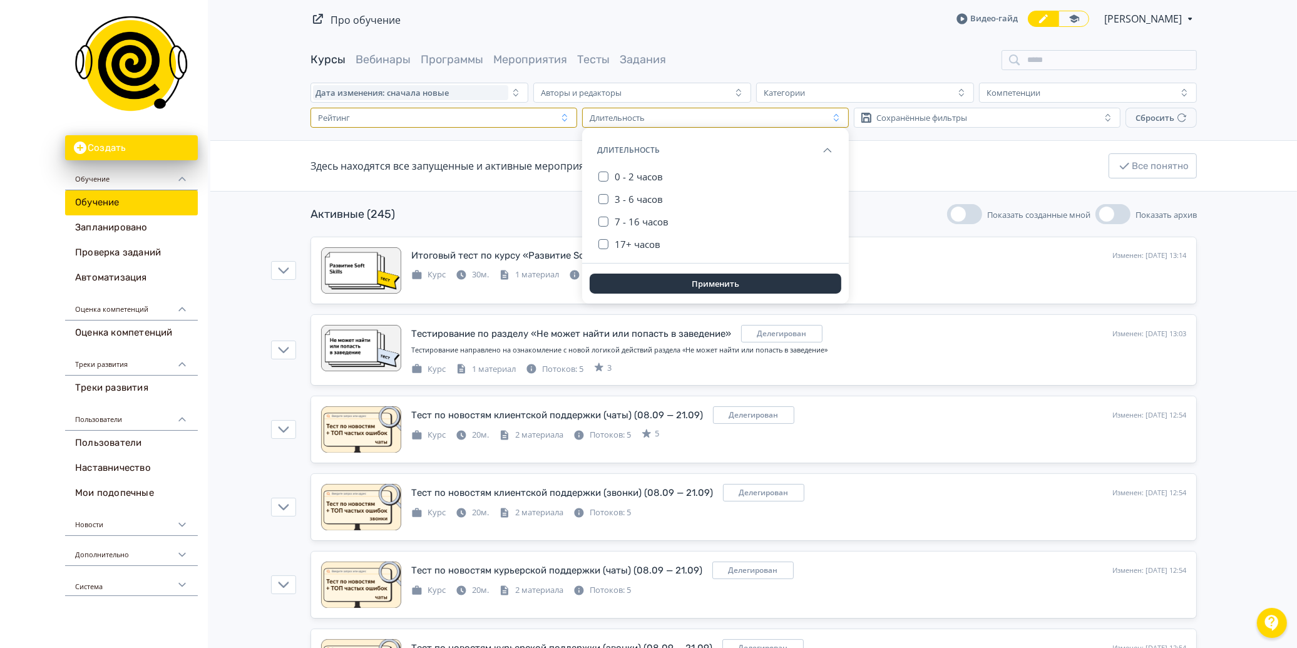
click at [515, 113] on div "Рейтинг" at bounding box center [435, 117] width 244 height 15
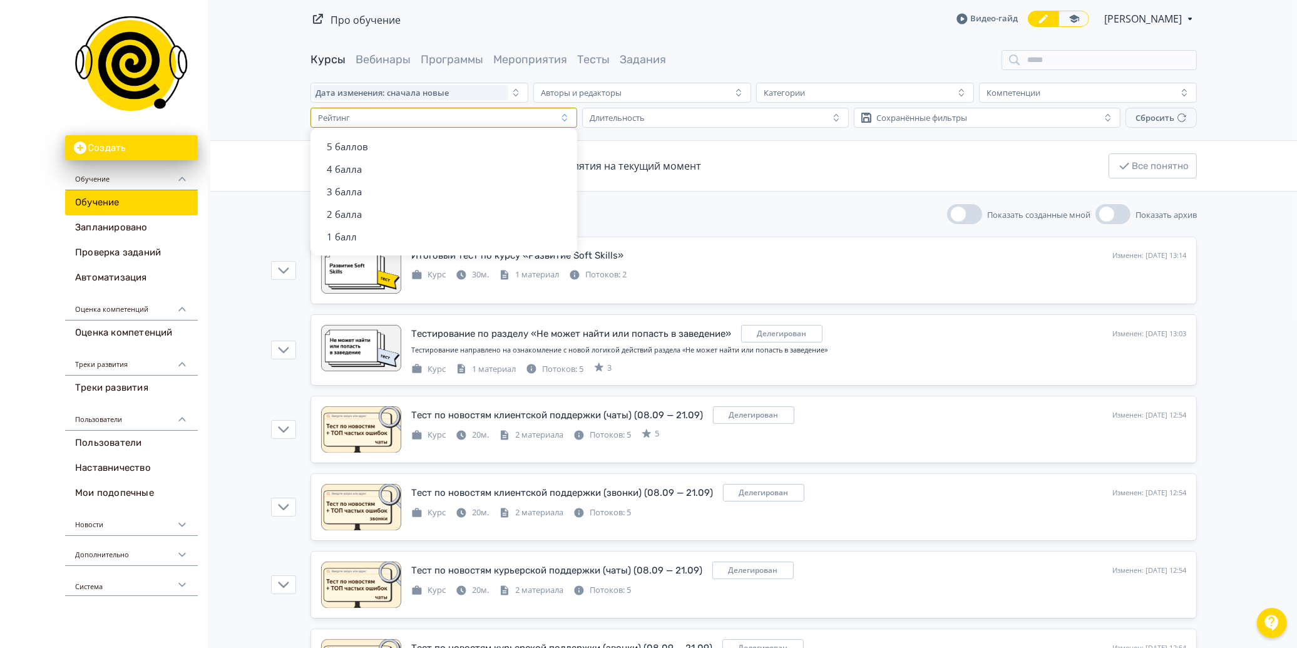
click at [460, 103] on div "Дата изменения: сначала новые Авторы и редакторы [PERSON_NAME] Рейтинг 5 баллов…" at bounding box center [753, 105] width 906 height 45
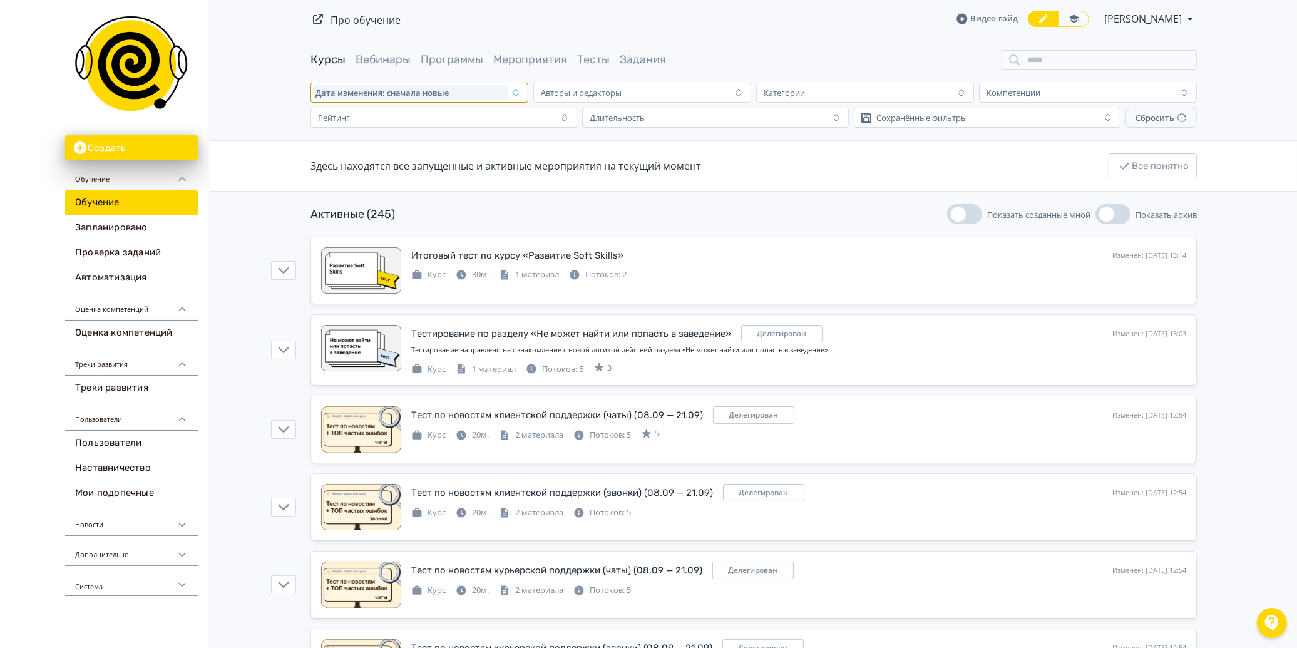
click at [454, 93] on div "Дата изменения: сначала новые" at bounding box center [410, 92] width 195 height 15
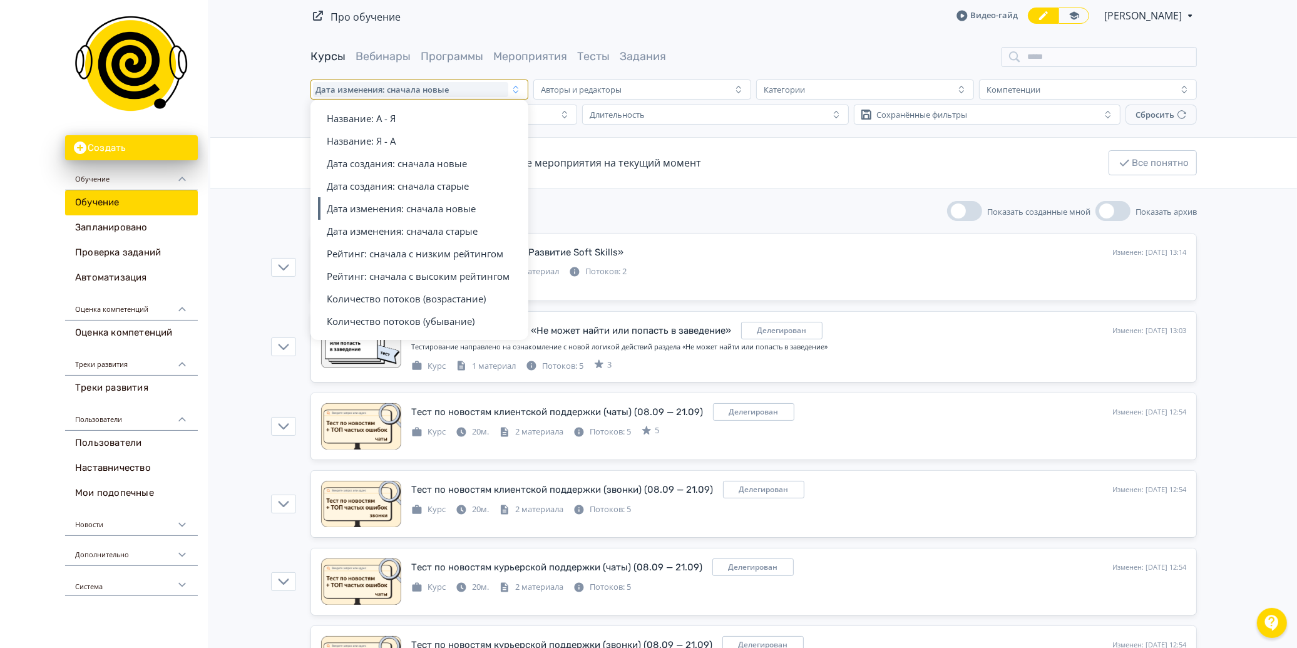
scroll to position [0, 0]
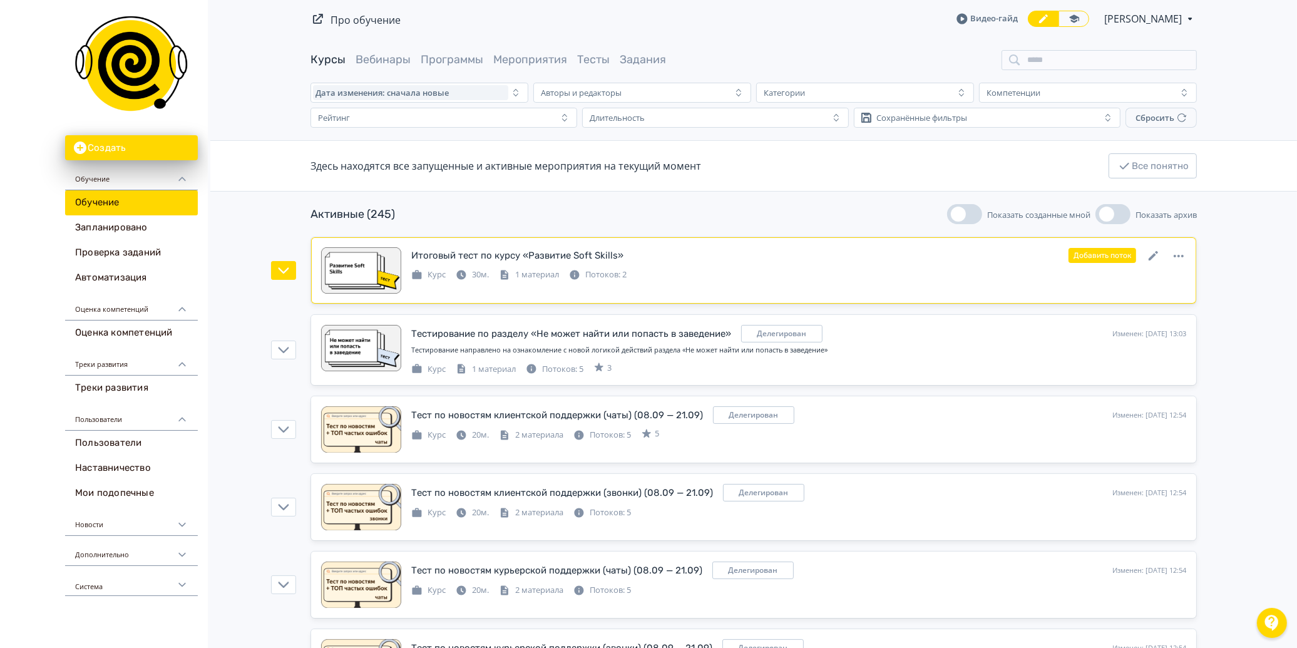
click at [657, 243] on link "Итоговый тест по курсу «Развитие Soft Skills» Изменен: [DATE] 13:14 Добавить по…" at bounding box center [753, 270] width 885 height 66
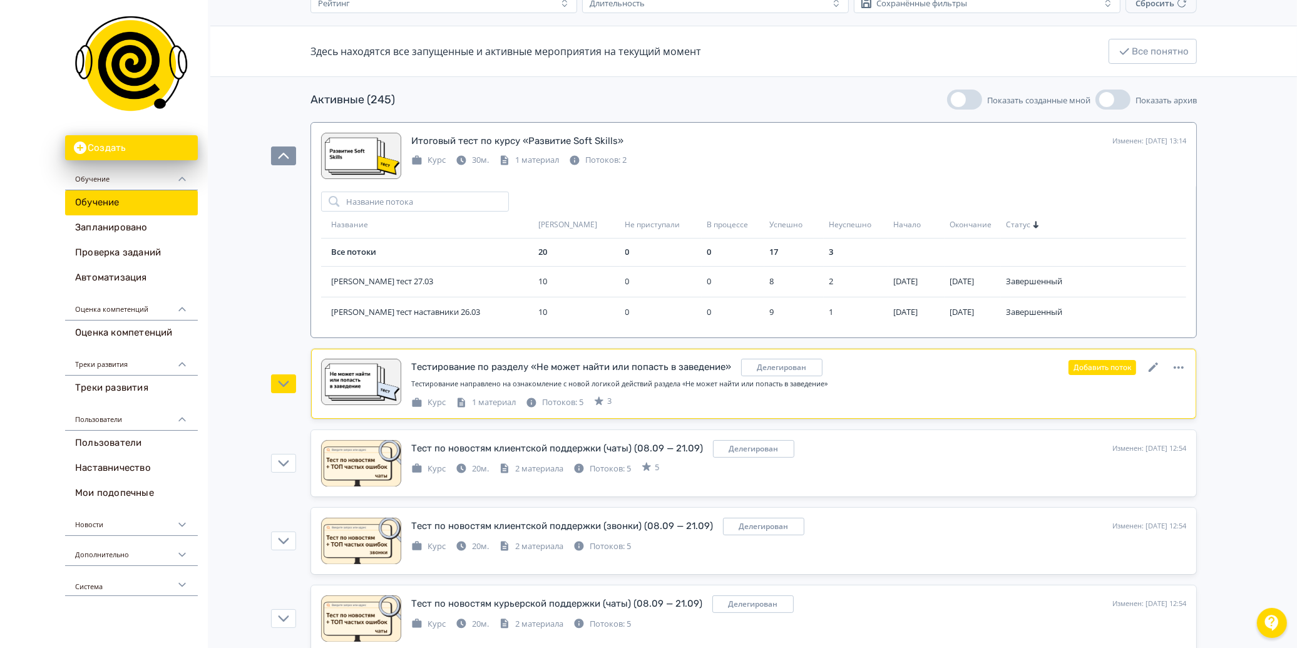
scroll to position [139, 0]
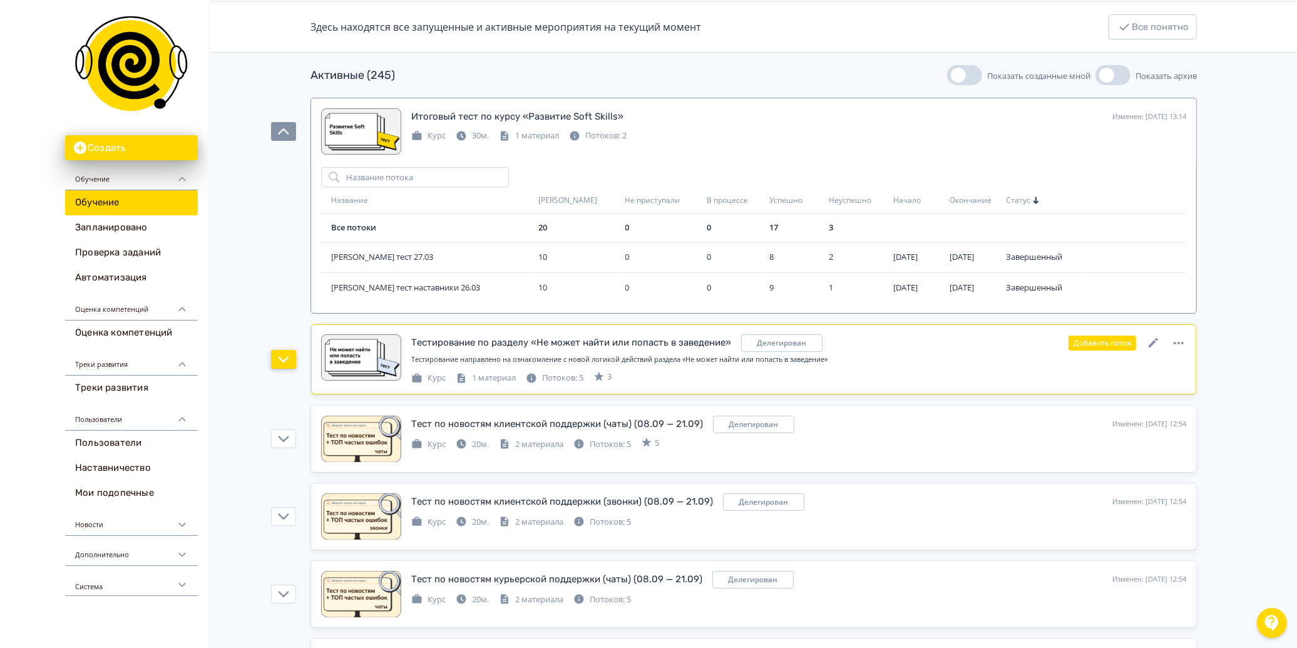
click at [279, 366] on button "button" at bounding box center [283, 359] width 25 height 19
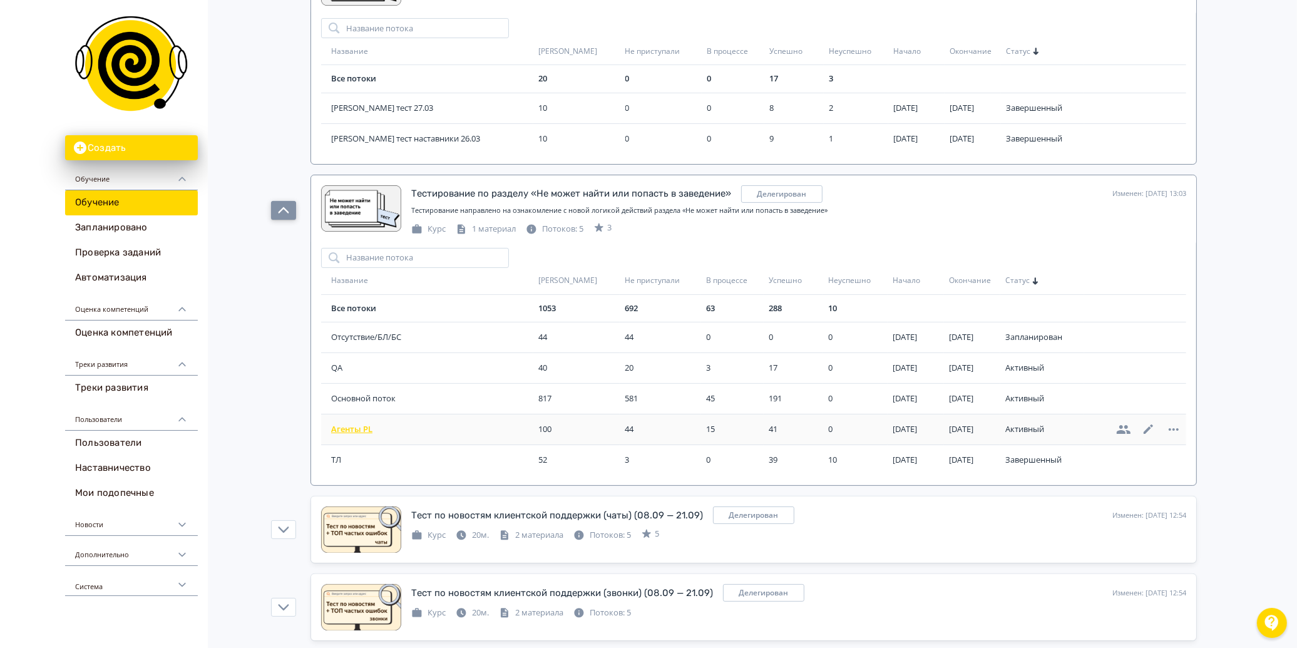
scroll to position [347, 0]
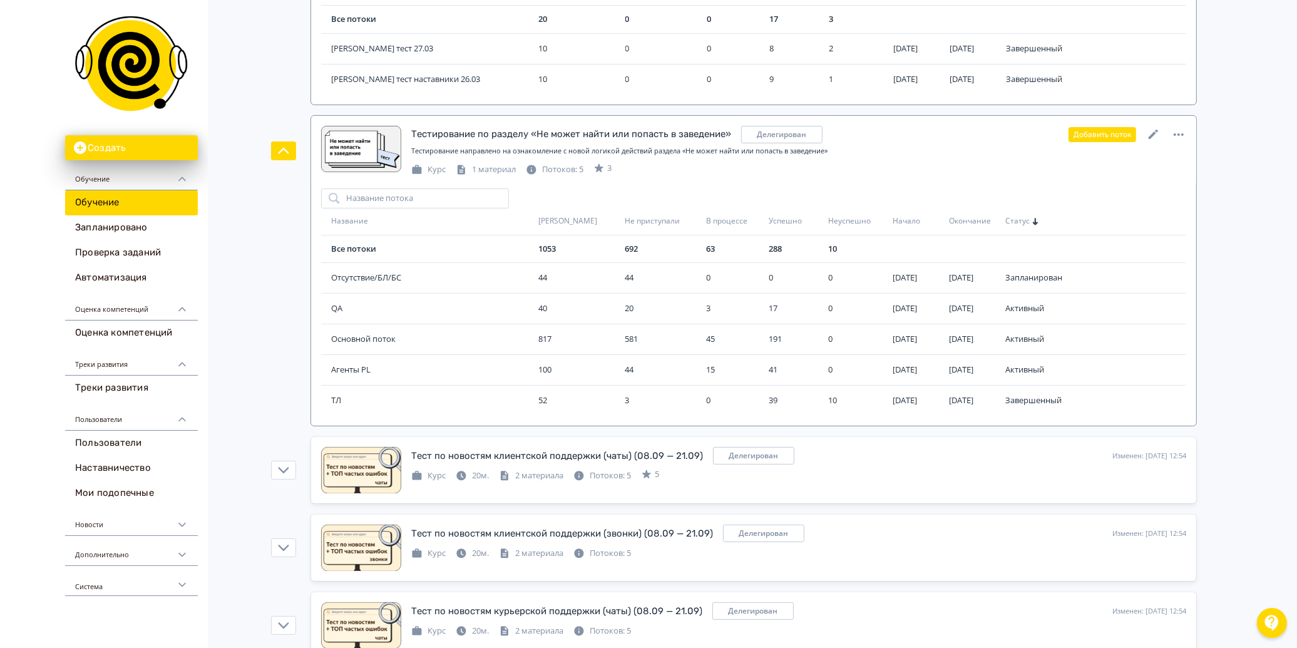
click at [680, 165] on div "Курс 1 материал Потоков: 5 3" at bounding box center [798, 168] width 775 height 15
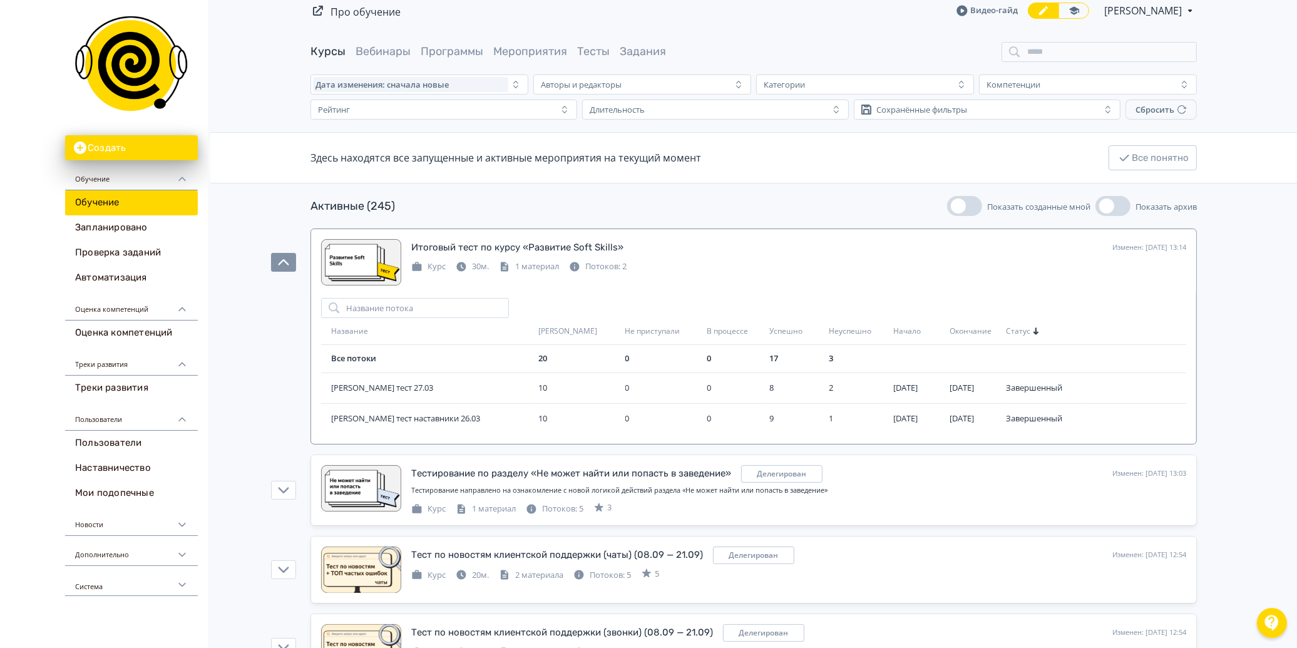
scroll to position [0, 0]
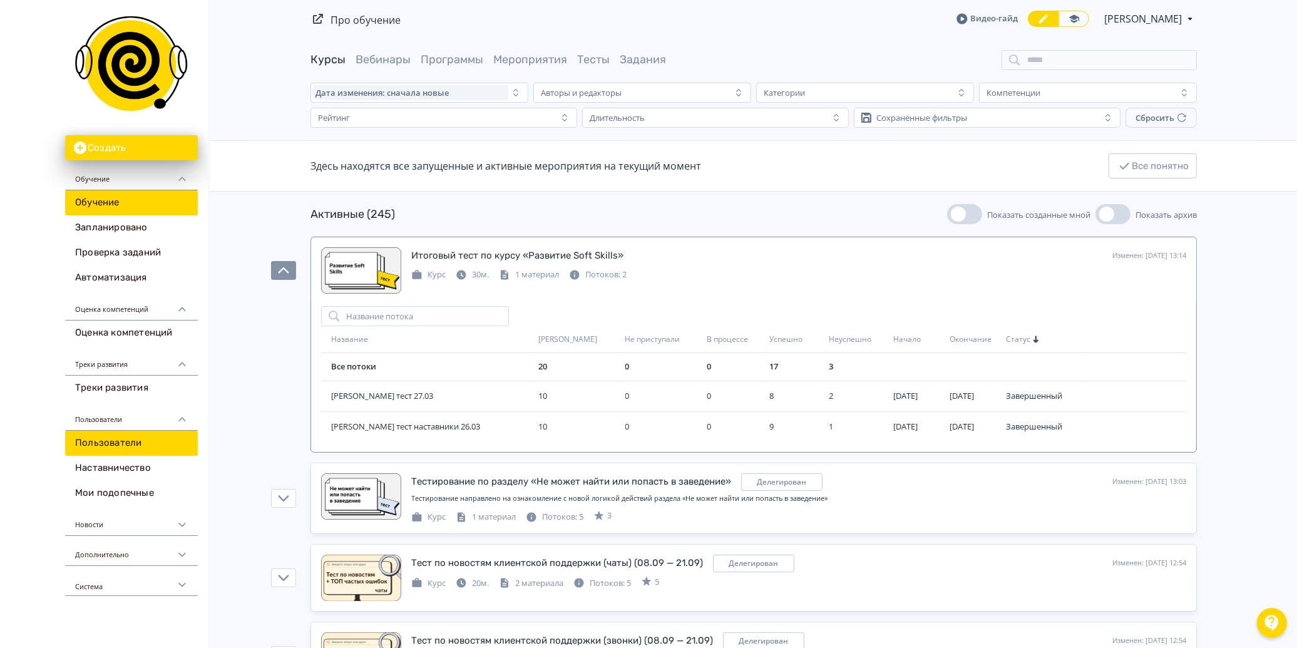
click at [117, 449] on link "Пользователи" at bounding box center [131, 443] width 133 height 25
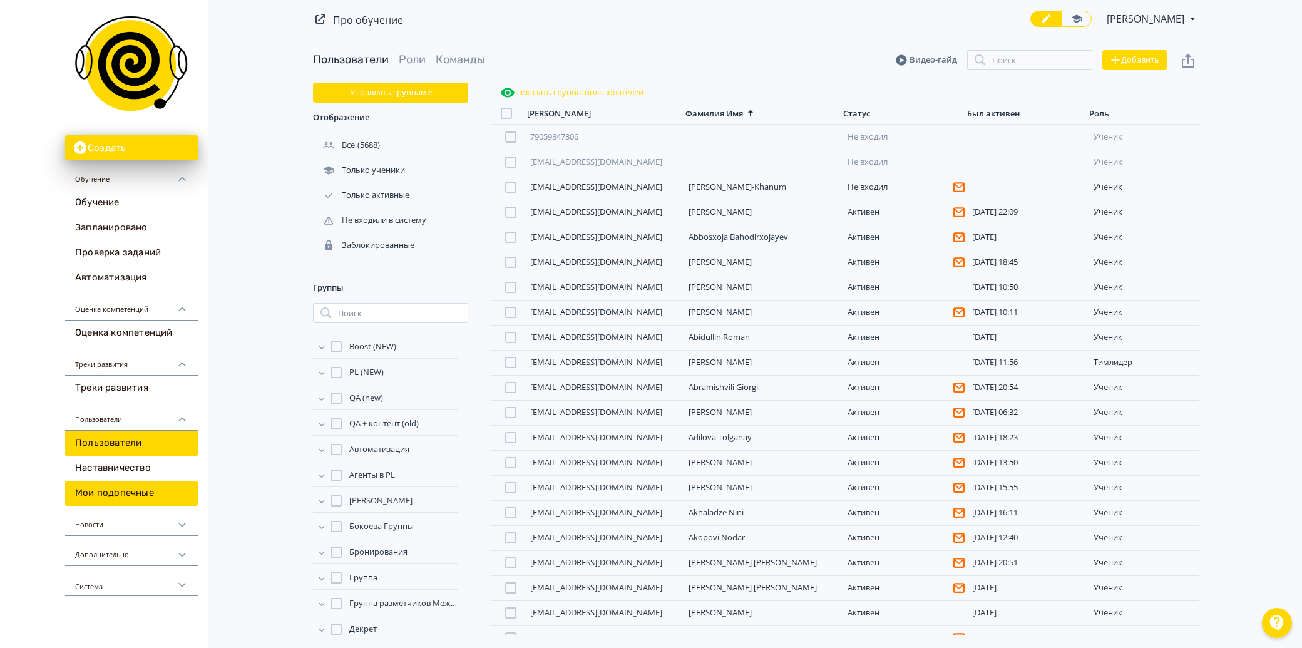
click at [145, 487] on link "Мои подопечные" at bounding box center [131, 493] width 133 height 25
